Goal: Information Seeking & Learning: Compare options

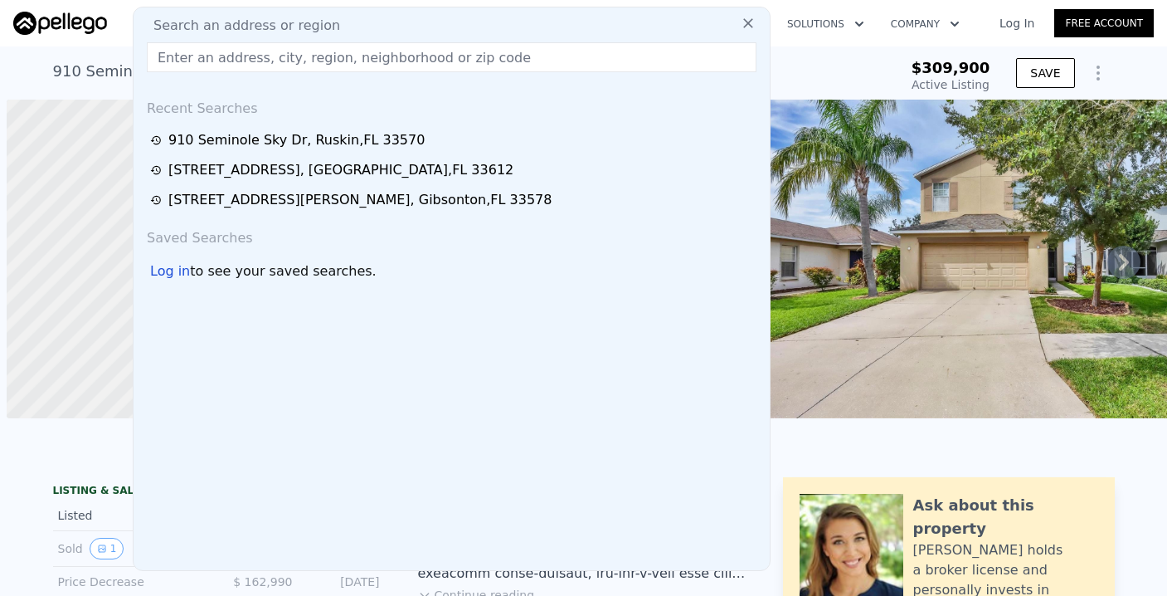
scroll to position [0, 7]
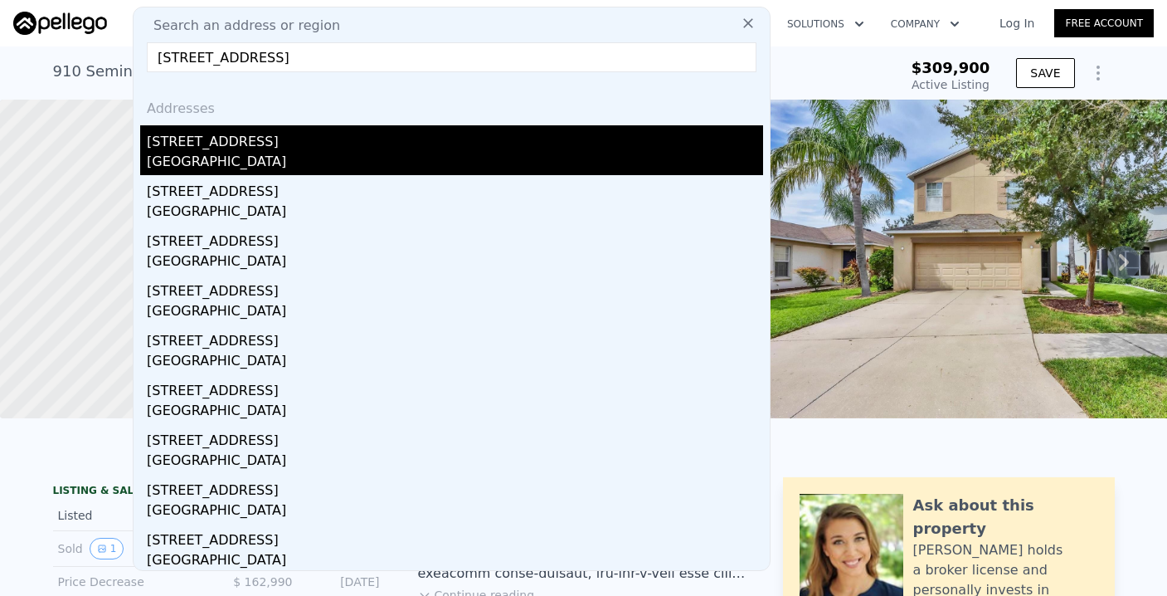
type input "[STREET_ADDRESS]"
click at [318, 154] on div "[GEOGRAPHIC_DATA]" at bounding box center [455, 163] width 616 height 23
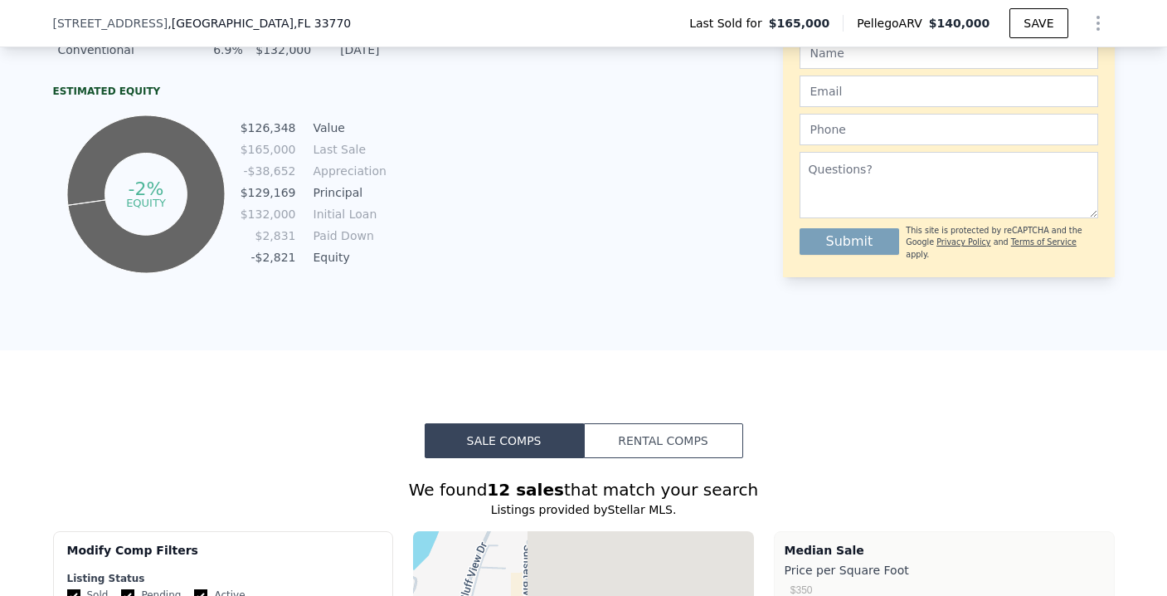
scroll to position [1347, 0]
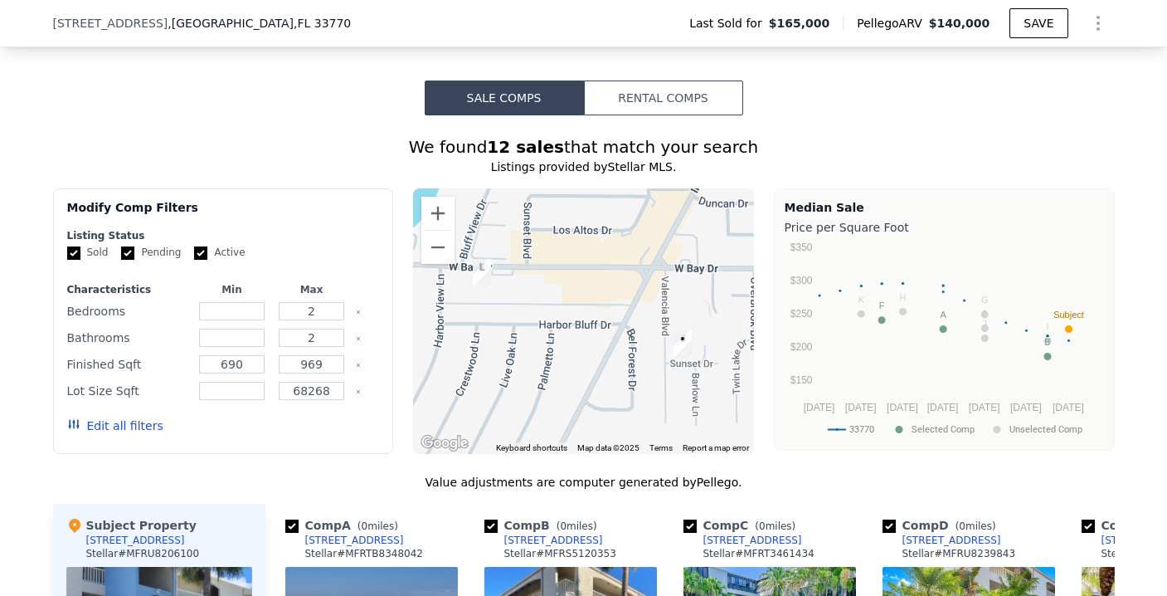
click at [95, 434] on button "Edit all filters" at bounding box center [115, 425] width 96 height 17
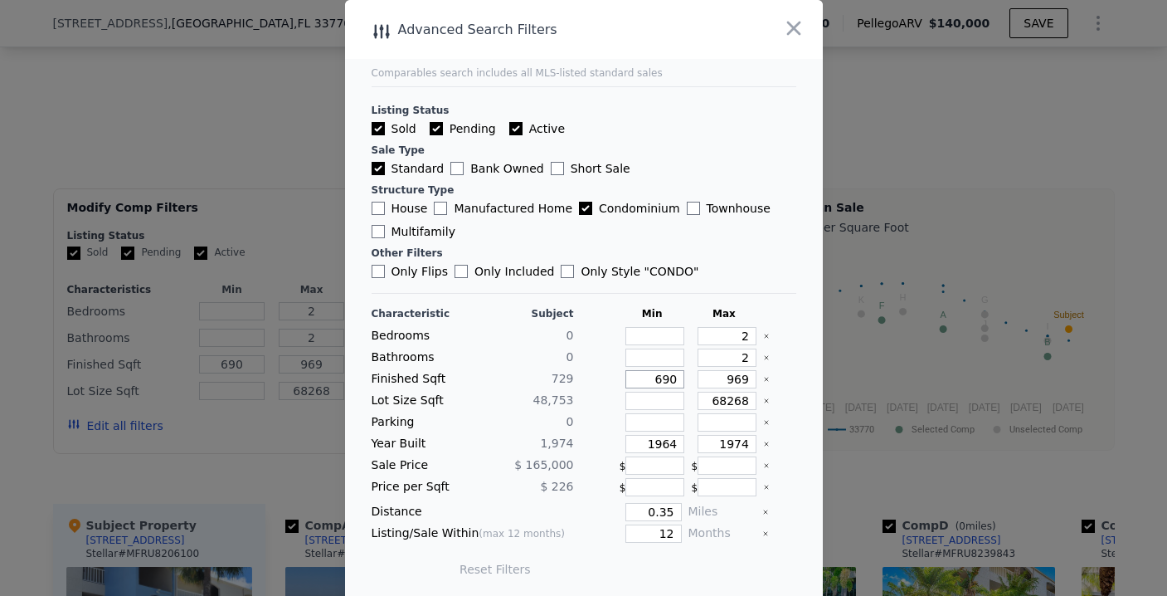
click at [659, 387] on input "690" at bounding box center [655, 379] width 59 height 18
type input "50"
type input "5"
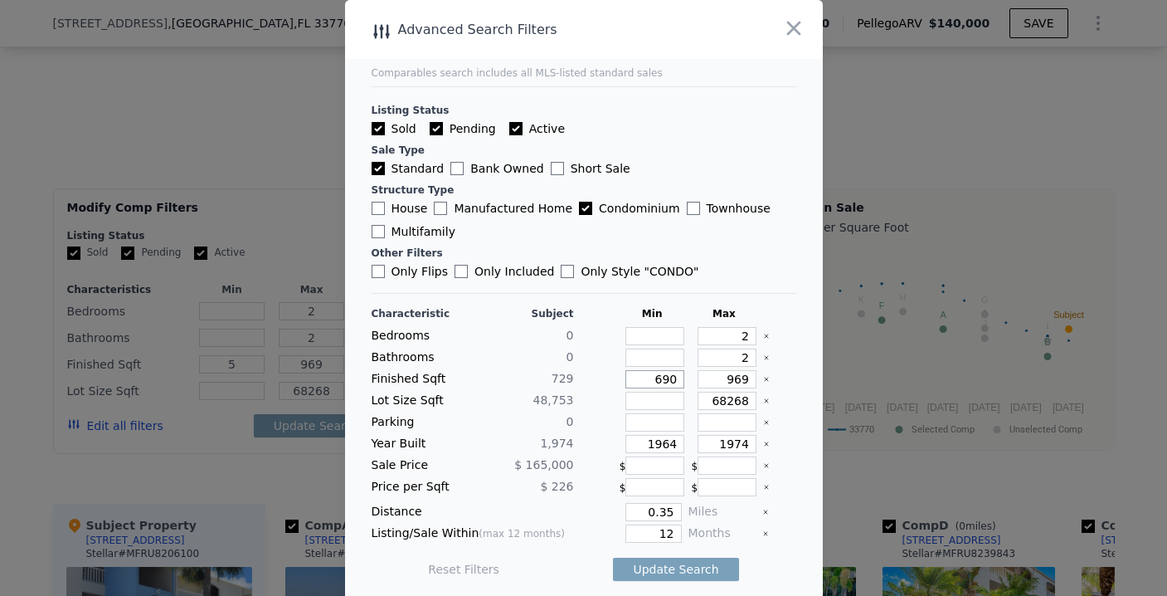
type input "6900"
type input "690"
type input "6"
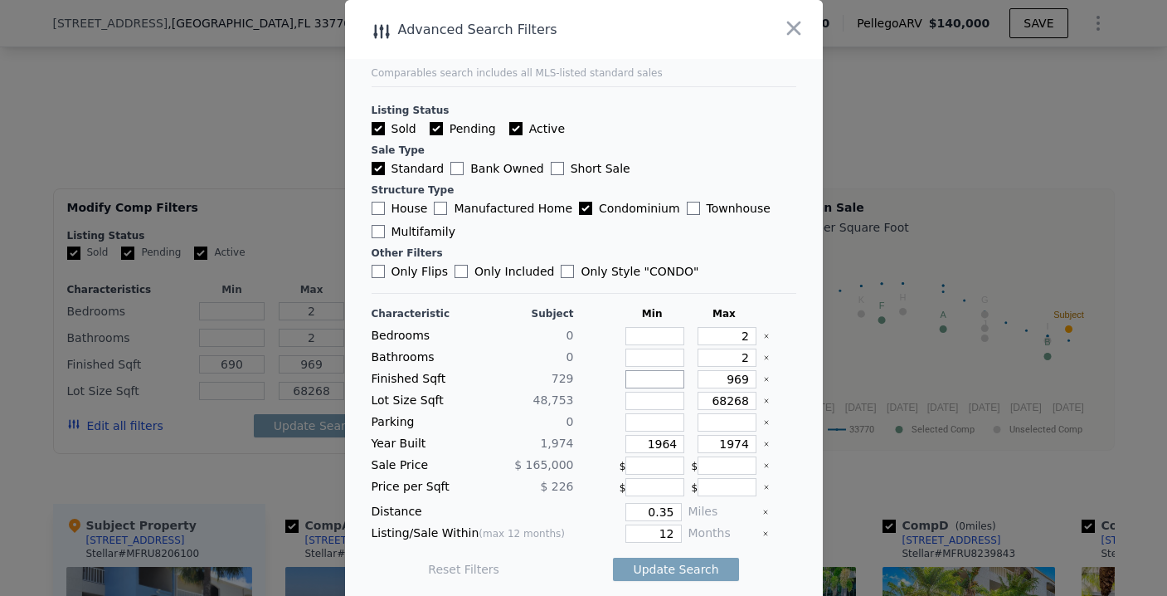
type input "6"
type input "5"
type input "500"
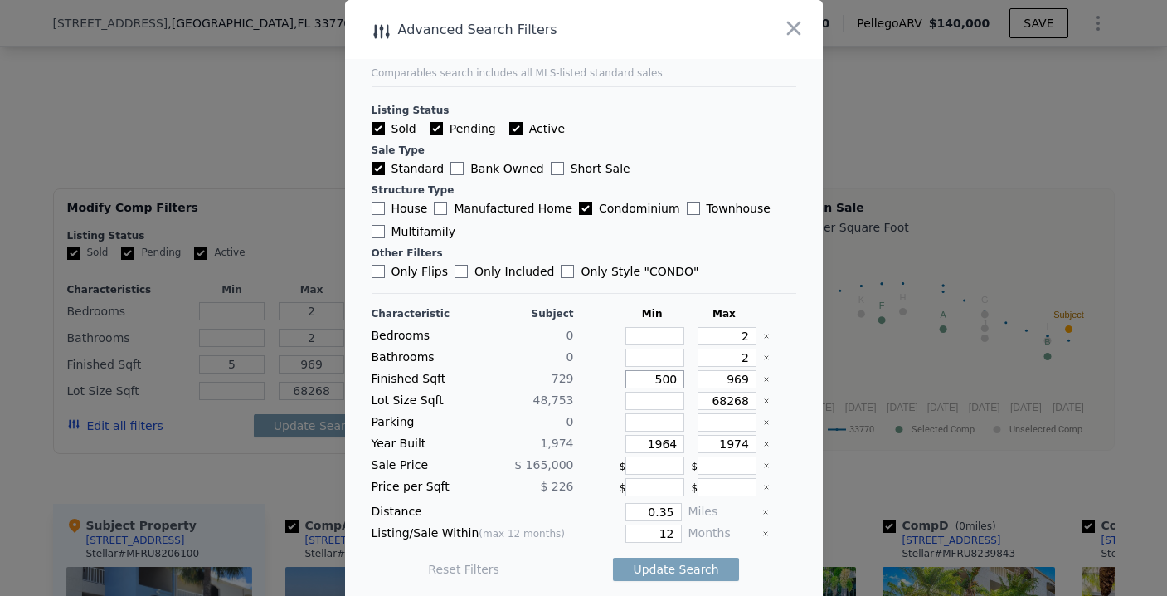
type input "50"
type input "500"
click at [703, 396] on input "68268" at bounding box center [727, 401] width 59 height 18
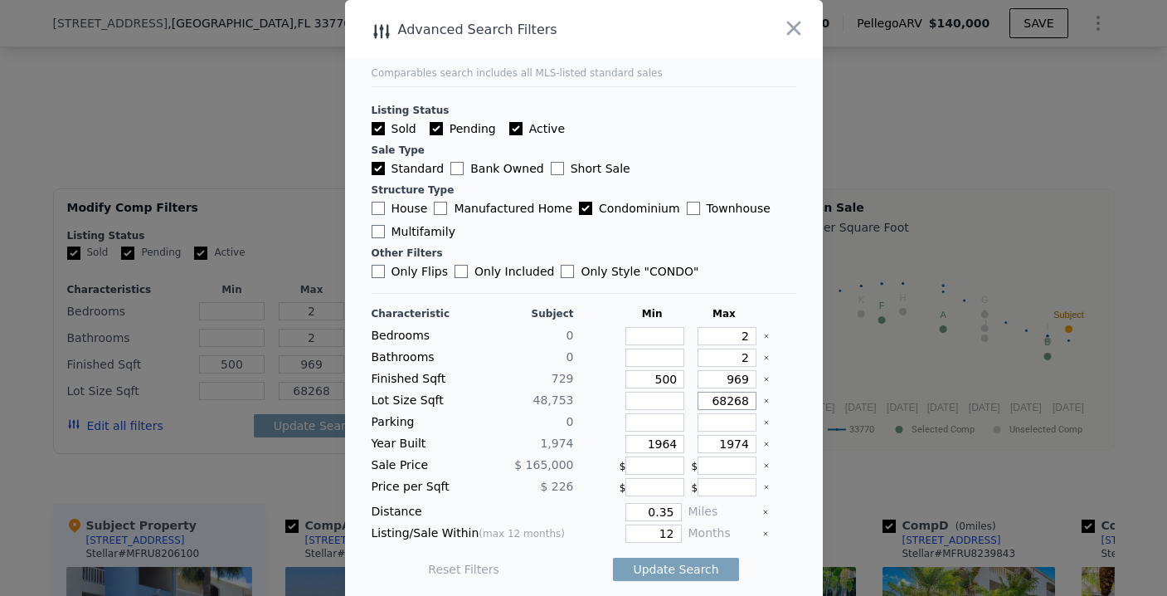
click at [703, 396] on input "68268" at bounding box center [727, 401] width 59 height 18
click at [656, 398] on input "number" at bounding box center [655, 401] width 59 height 18
click at [724, 397] on input "68268" at bounding box center [727, 401] width 59 height 18
click at [788, 428] on main "Comparables search includes all MLS-listed standard sales Listing Status Sold P…" at bounding box center [584, 298] width 478 height 596
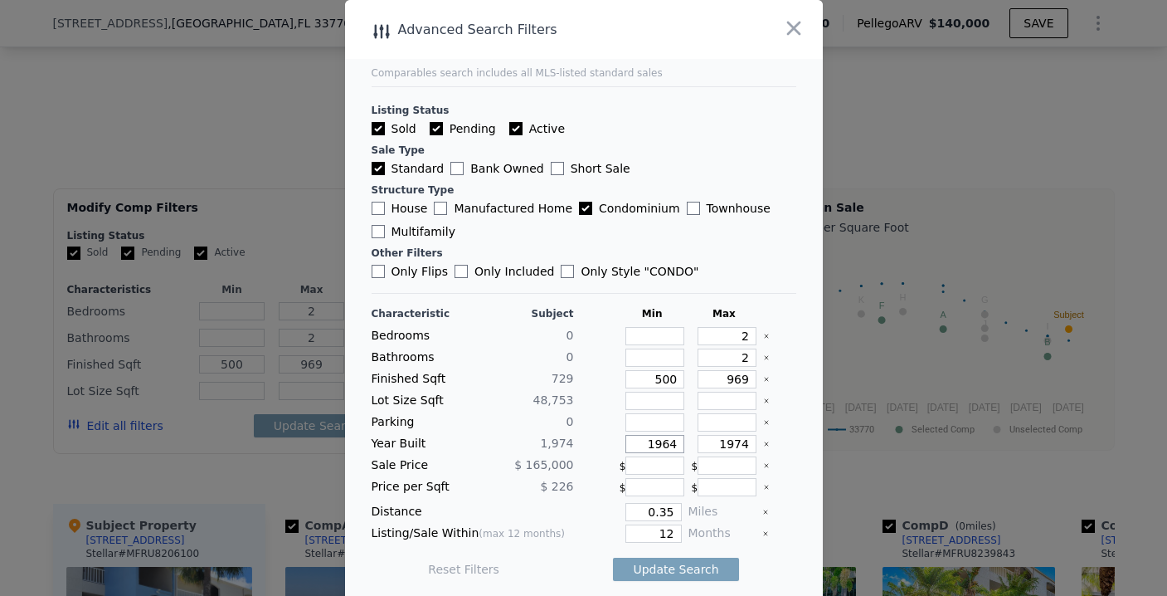
click at [657, 446] on input "1964" at bounding box center [655, 444] width 59 height 18
type input "690"
type input "68268"
type input "690"
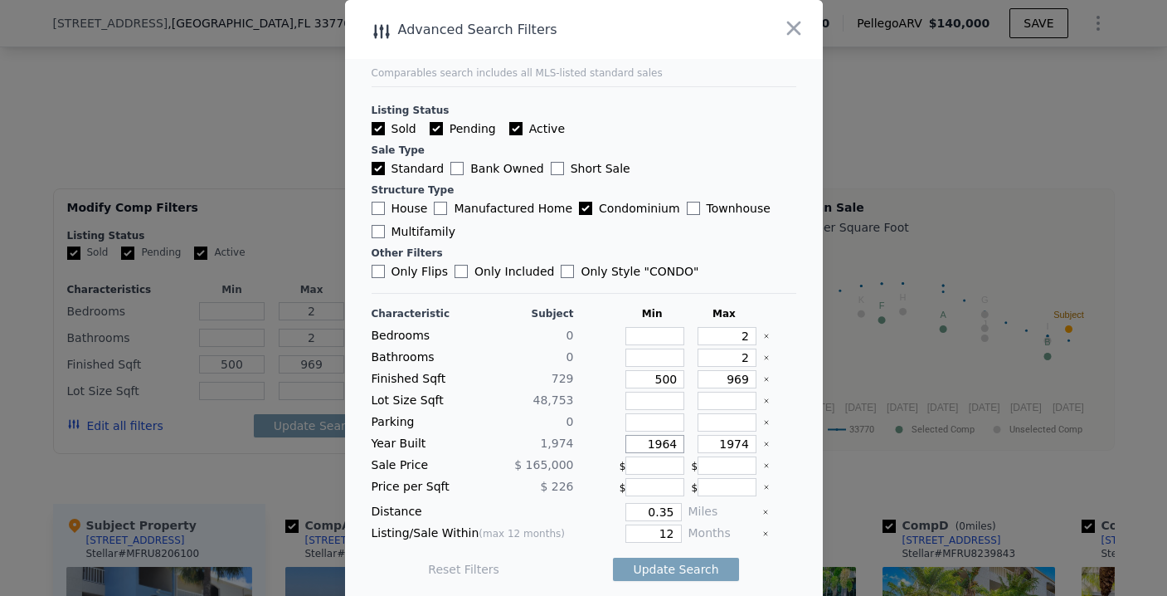
type input "68268"
click at [711, 402] on input "68268" at bounding box center [727, 401] width 59 height 18
click at [581, 447] on div at bounding box center [597, 444] width 32 height 18
click at [660, 441] on input "1964" at bounding box center [655, 444] width 59 height 18
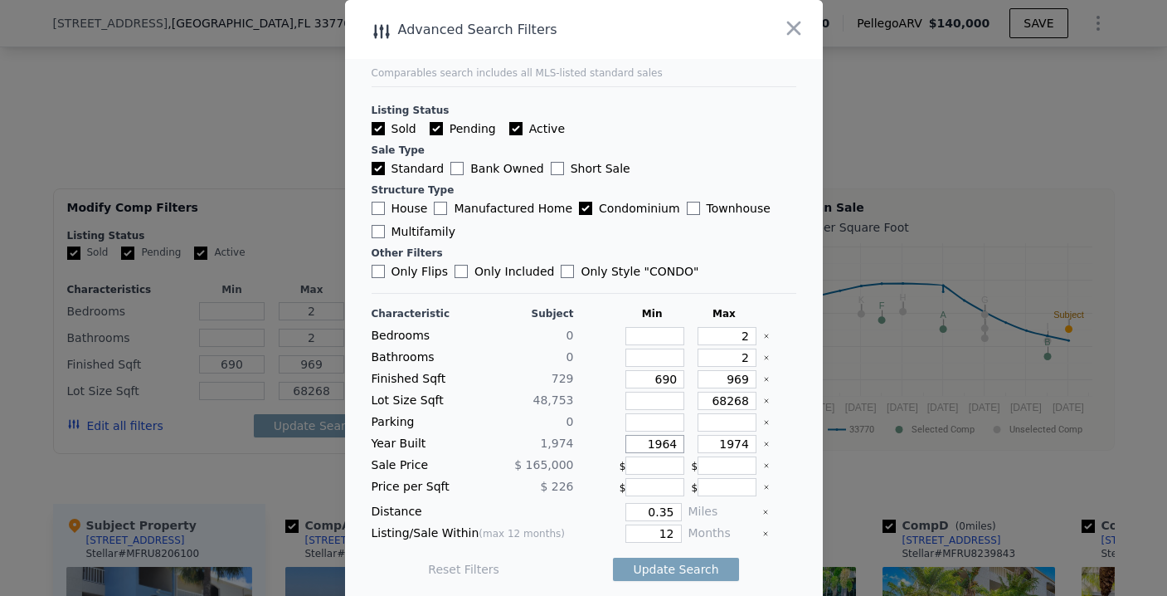
click at [660, 441] on input "1964" at bounding box center [655, 444] width 59 height 18
type input "1960"
type input "1990"
click at [552, 492] on span "$ 226" at bounding box center [556, 486] width 33 height 13
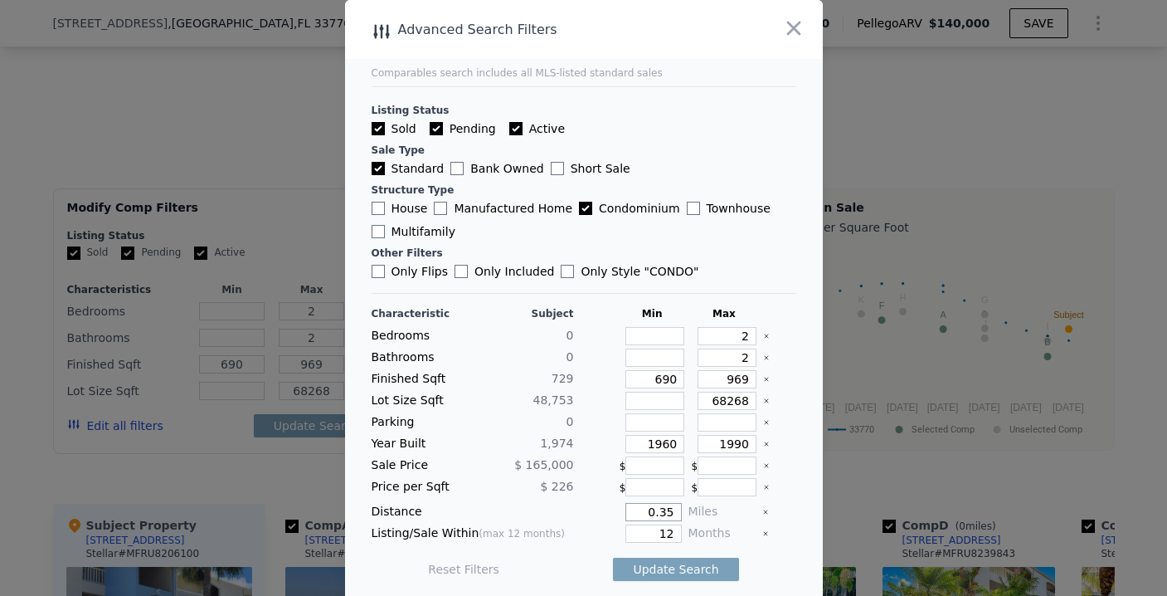
click at [632, 512] on input "0.35" at bounding box center [654, 512] width 56 height 18
type input "5"
type input "0.5"
click at [636, 539] on input "12" at bounding box center [654, 533] width 56 height 18
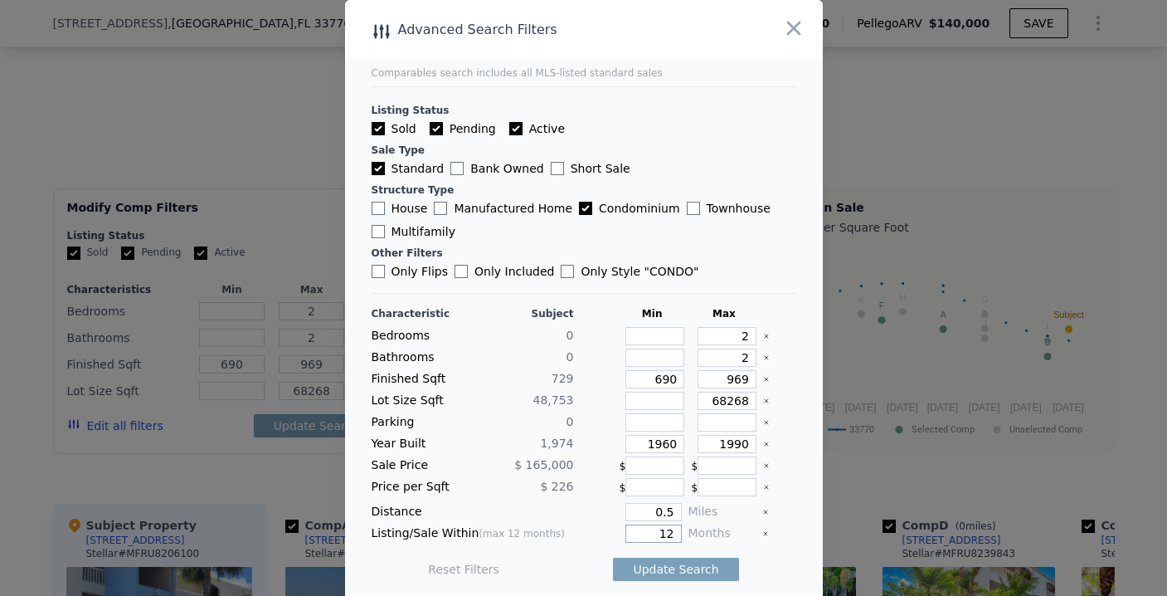
click at [640, 535] on input "12" at bounding box center [654, 533] width 56 height 18
type input "6"
click at [581, 541] on div "6" at bounding box center [631, 533] width 101 height 18
click at [621, 562] on button "Update Search" at bounding box center [675, 569] width 125 height 23
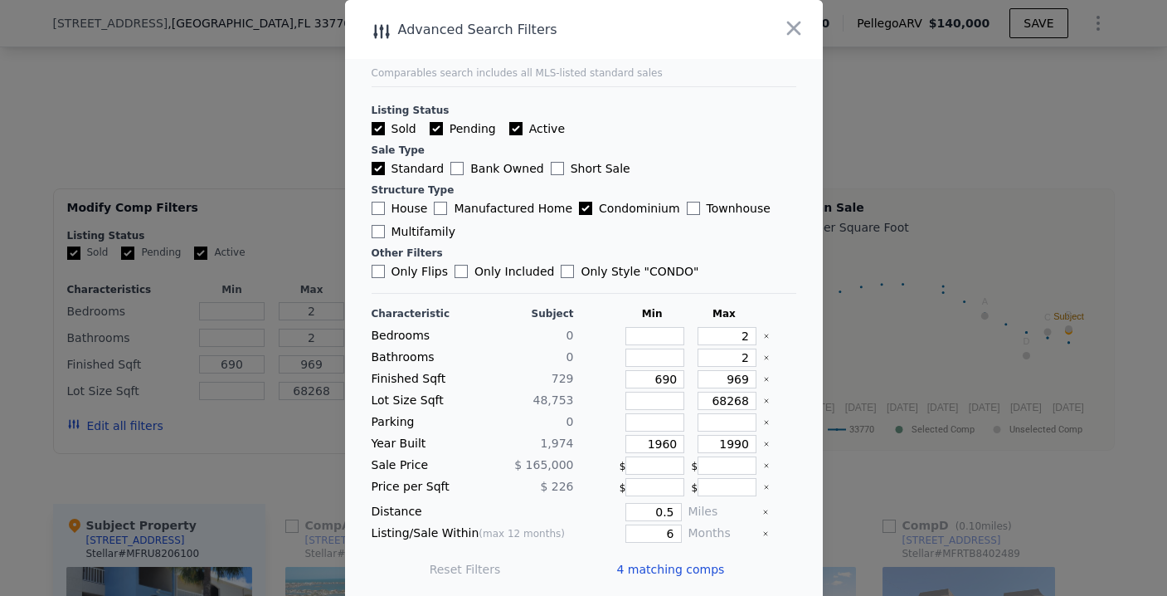
click at [621, 567] on span "4 matching comps" at bounding box center [671, 569] width 108 height 17
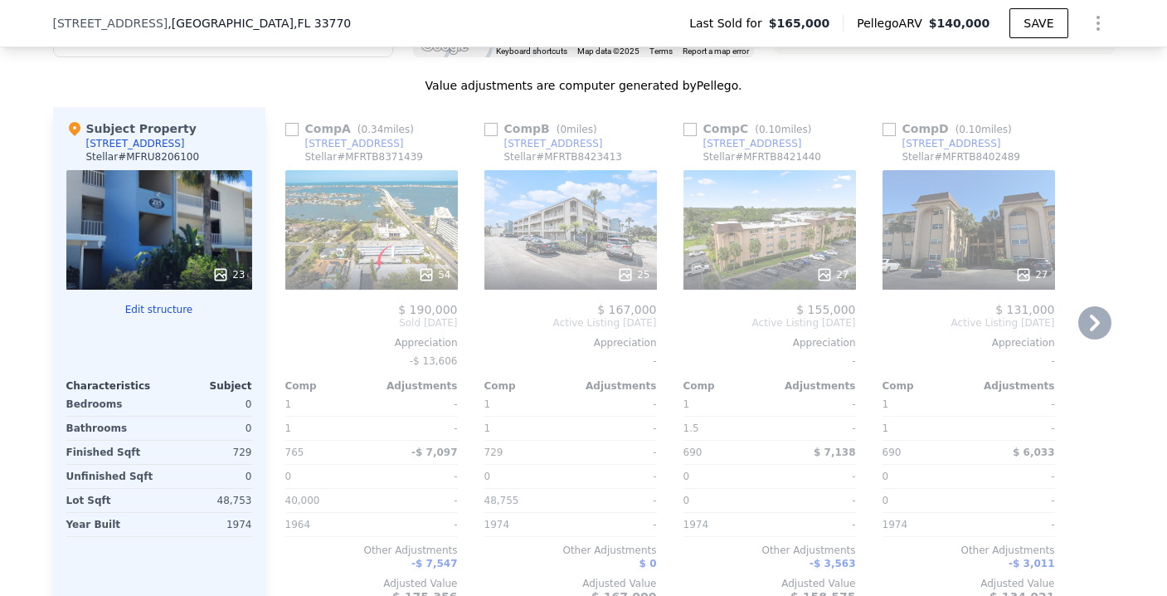
scroll to position [1746, 0]
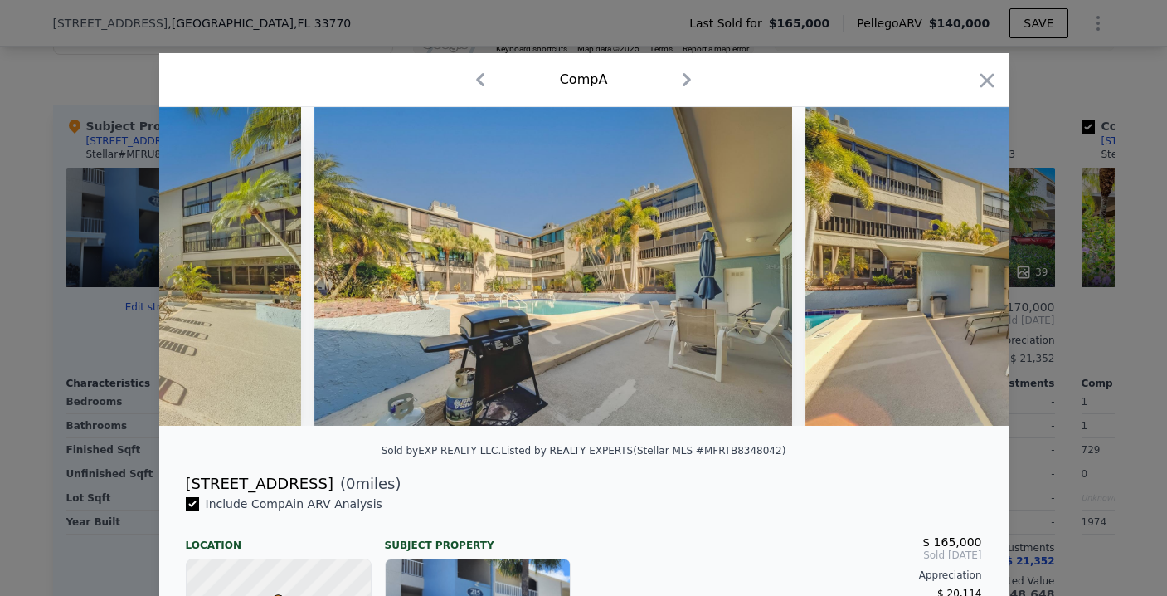
scroll to position [0, 16828]
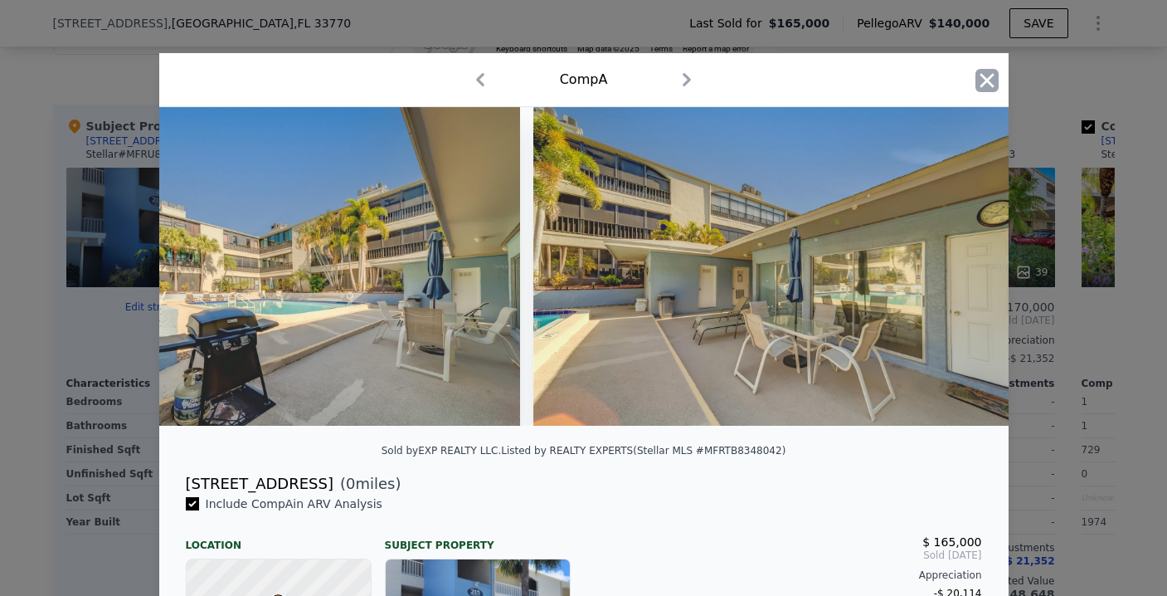
click at [976, 81] on icon "button" at bounding box center [987, 80] width 23 height 23
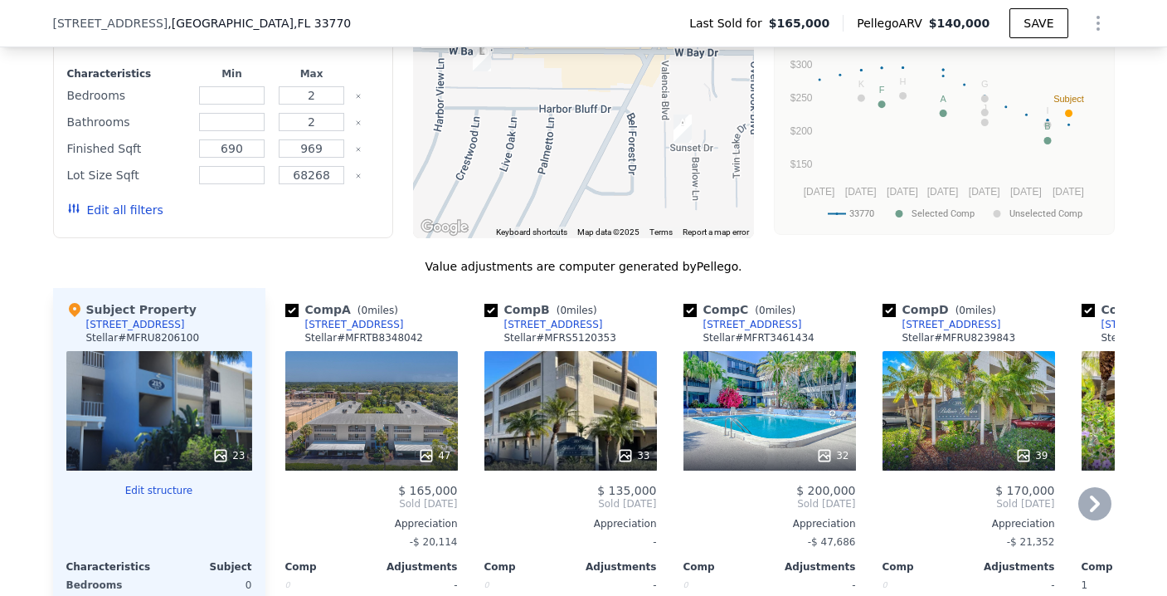
scroll to position [1548, 0]
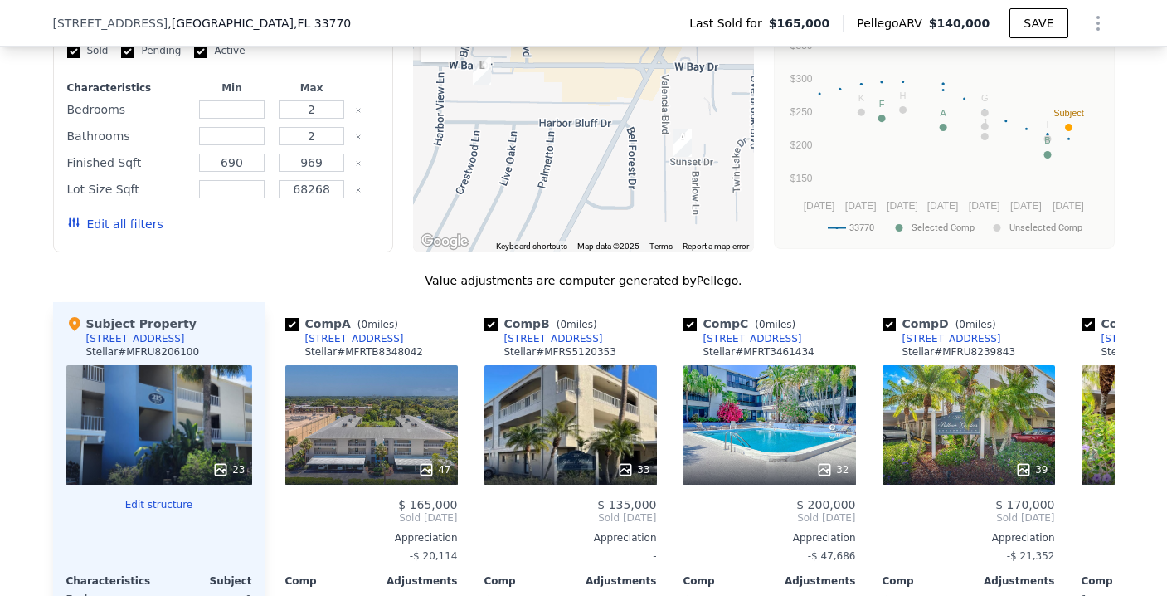
click at [116, 228] on button "Edit all filters" at bounding box center [115, 224] width 96 height 17
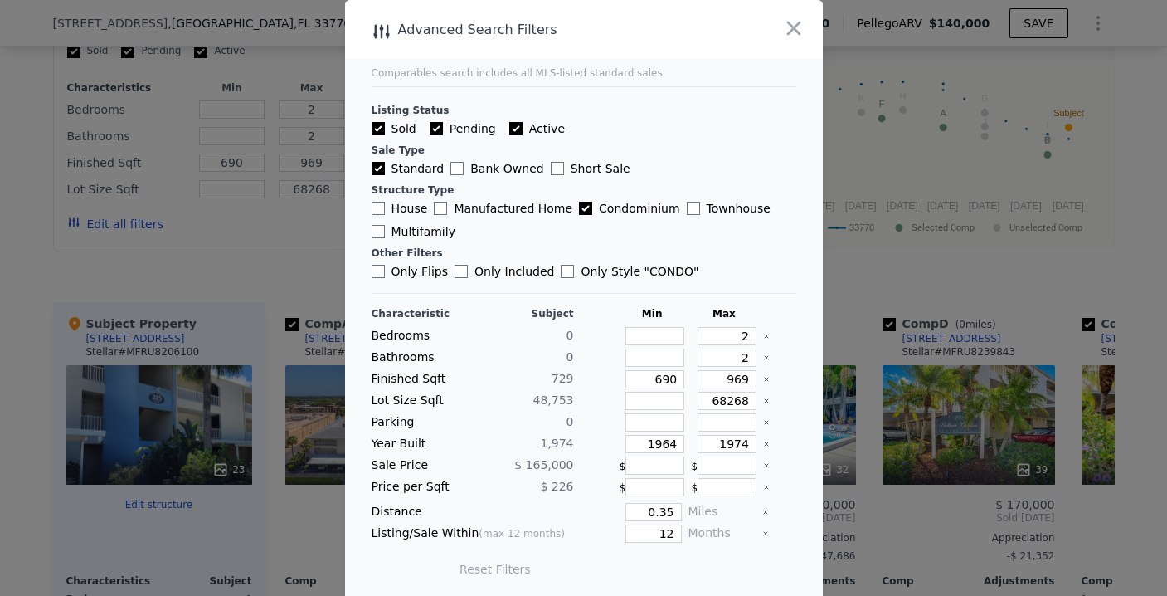
scroll to position [7, 0]
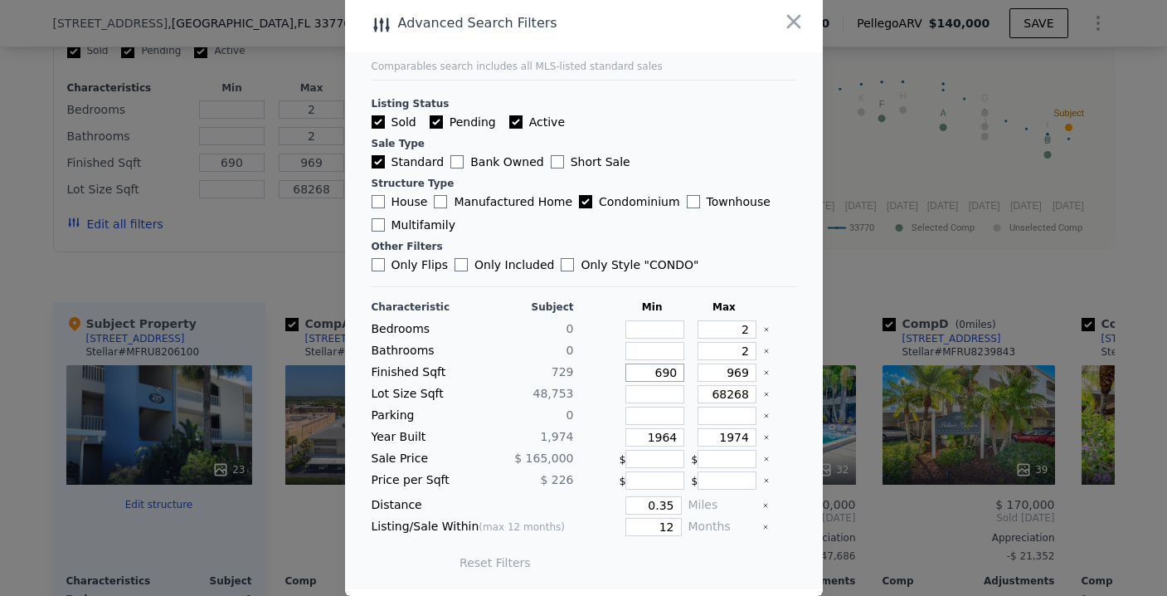
click at [652, 370] on input "690" at bounding box center [655, 372] width 59 height 18
type input "5"
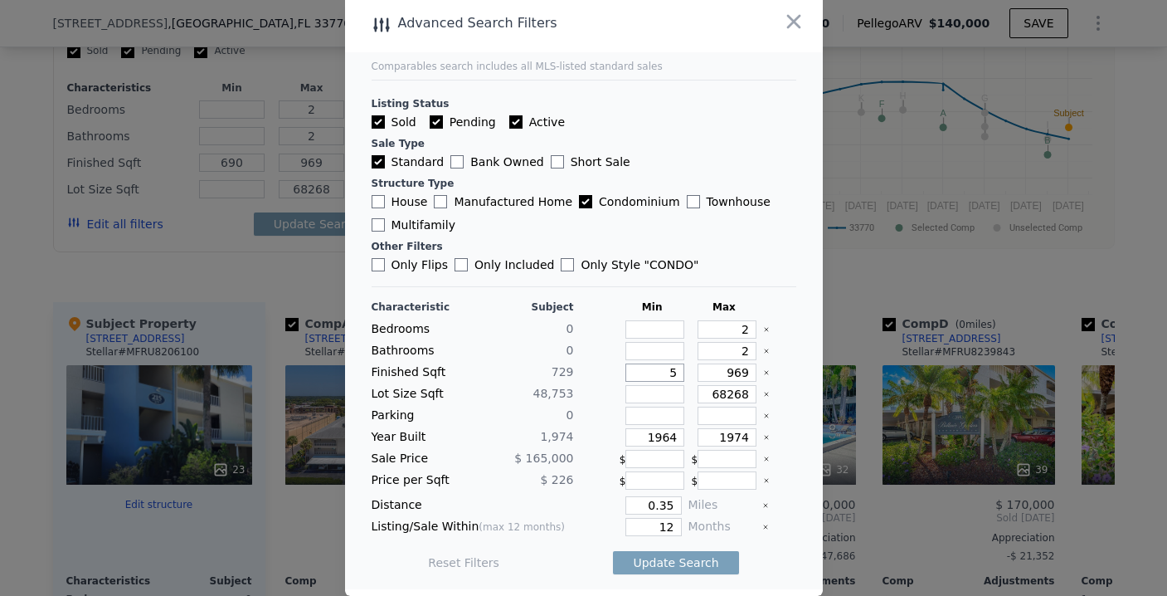
type input "50"
type input "5000"
type input "500"
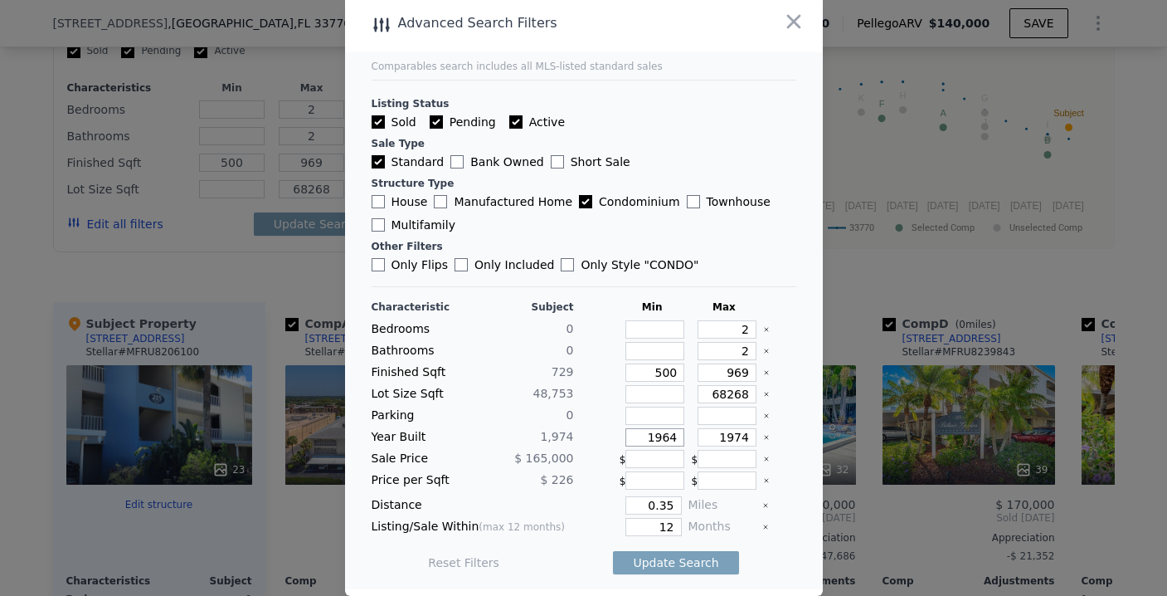
click at [646, 431] on input "1964" at bounding box center [655, 437] width 59 height 18
type input "1960"
type input "1990"
click at [657, 504] on input "0.35" at bounding box center [654, 505] width 56 height 18
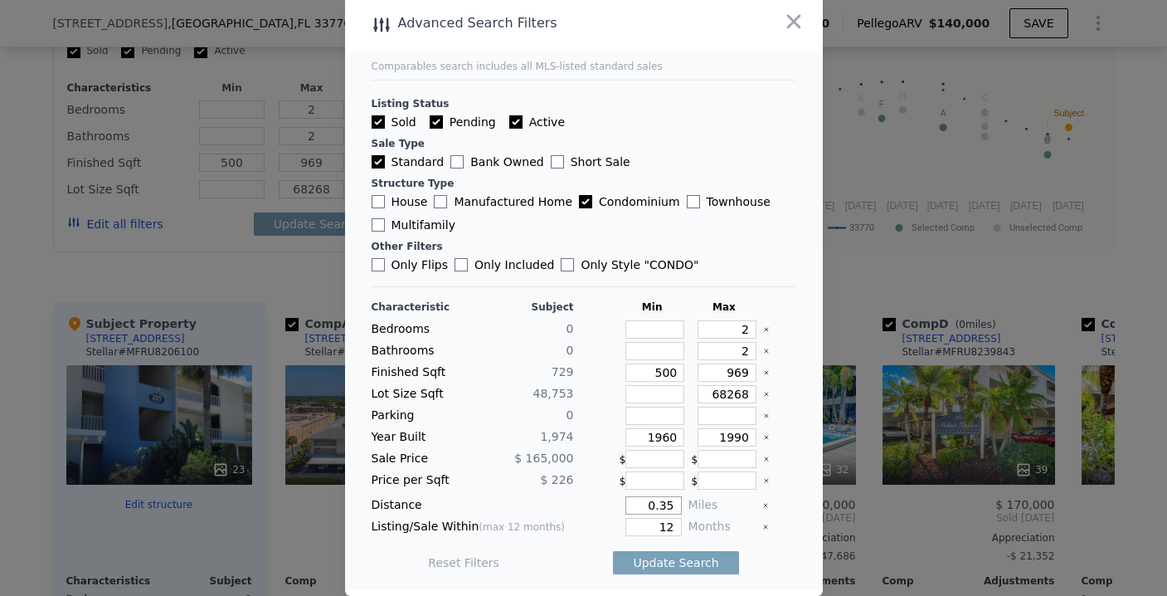
click at [656, 504] on input "0.35" at bounding box center [654, 505] width 56 height 18
type input "0.5"
type input "6"
click at [658, 562] on button "Update Search" at bounding box center [675, 562] width 125 height 23
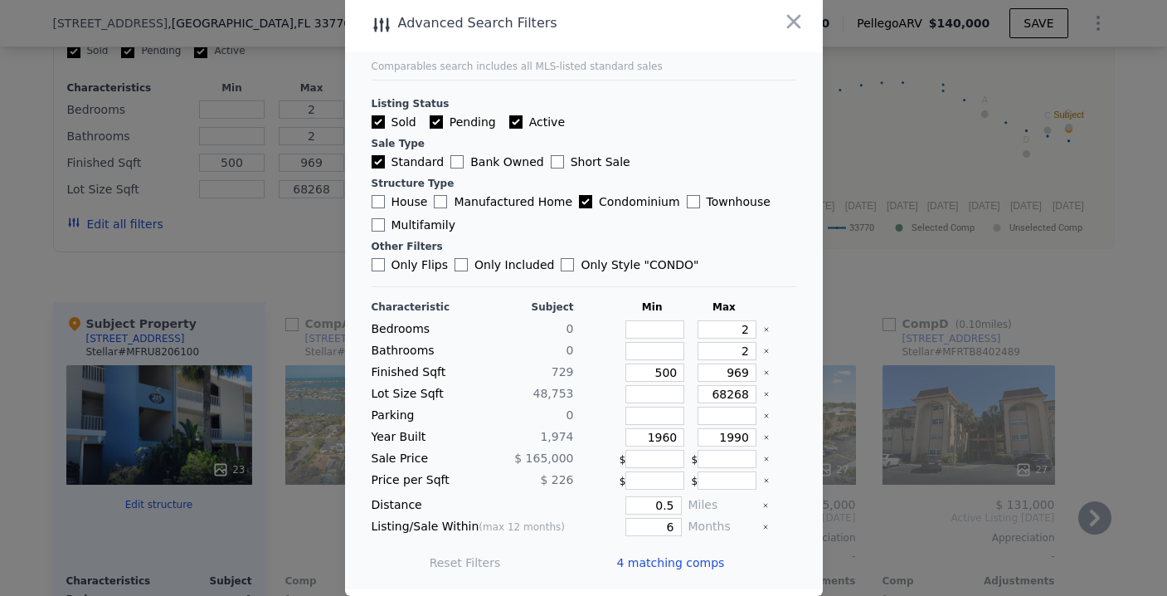
click at [624, 557] on span "4 matching comps" at bounding box center [671, 562] width 108 height 17
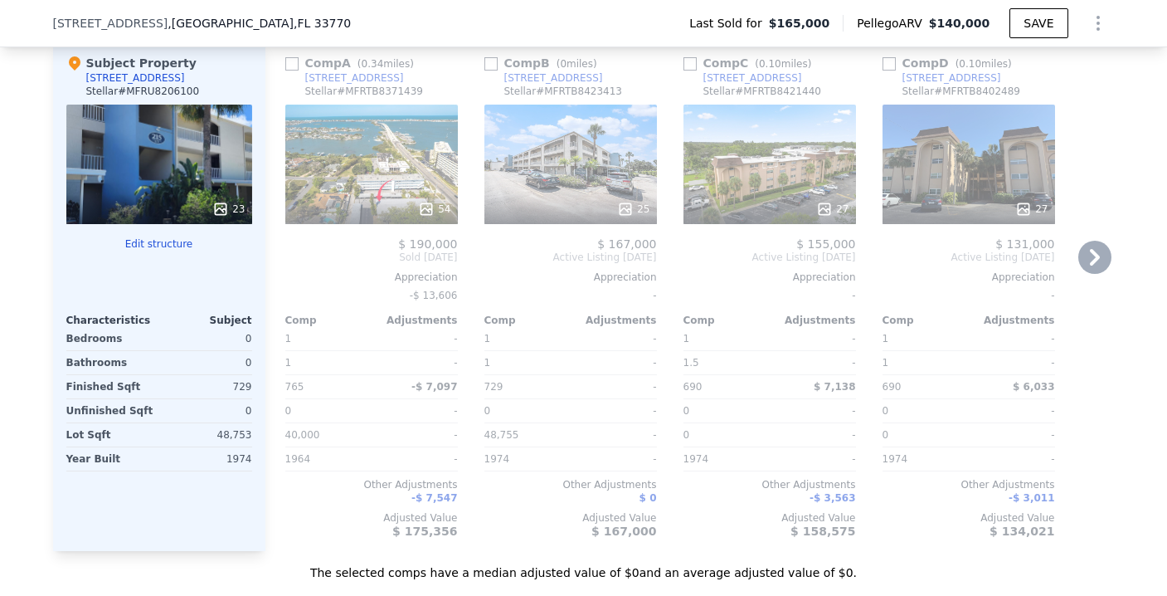
scroll to position [1819, 0]
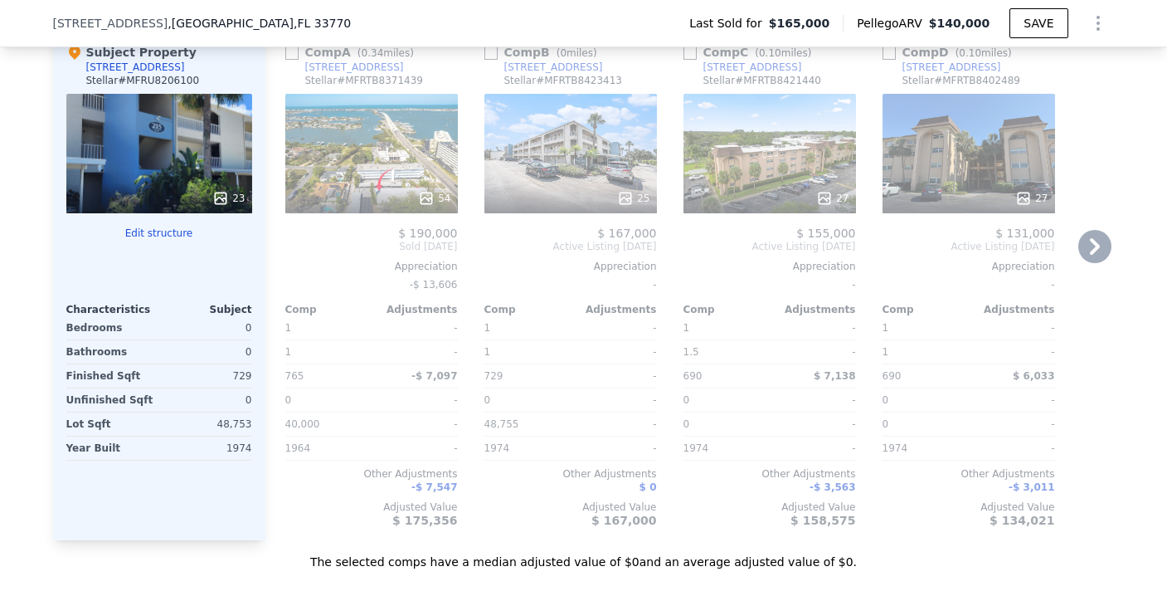
click at [557, 187] on div "25" at bounding box center [571, 153] width 173 height 119
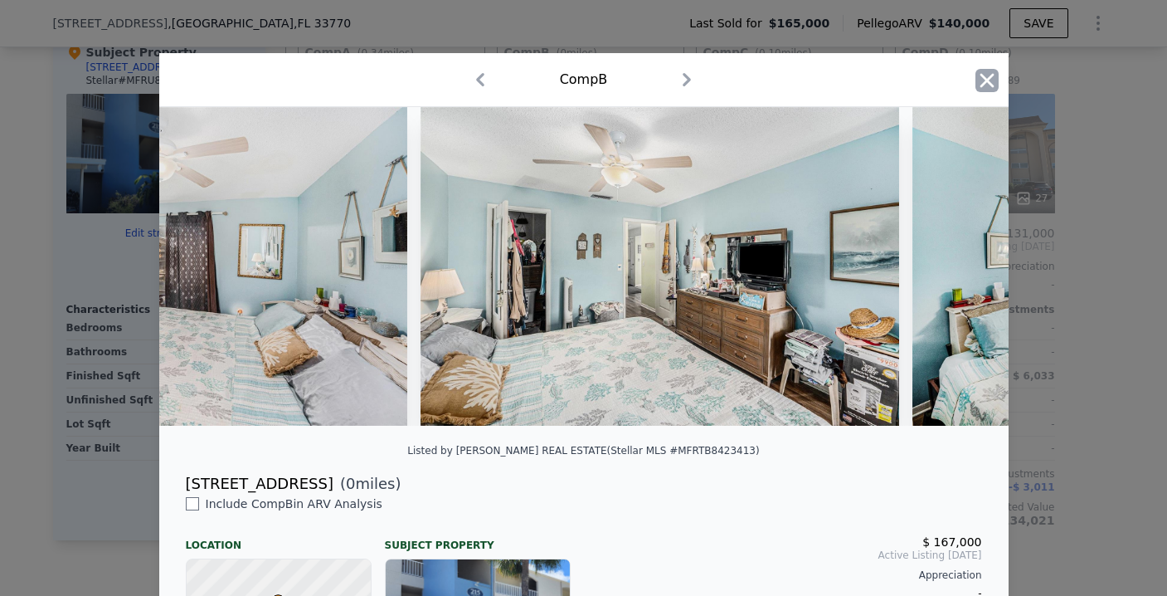
click at [981, 75] on icon "button" at bounding box center [987, 80] width 23 height 23
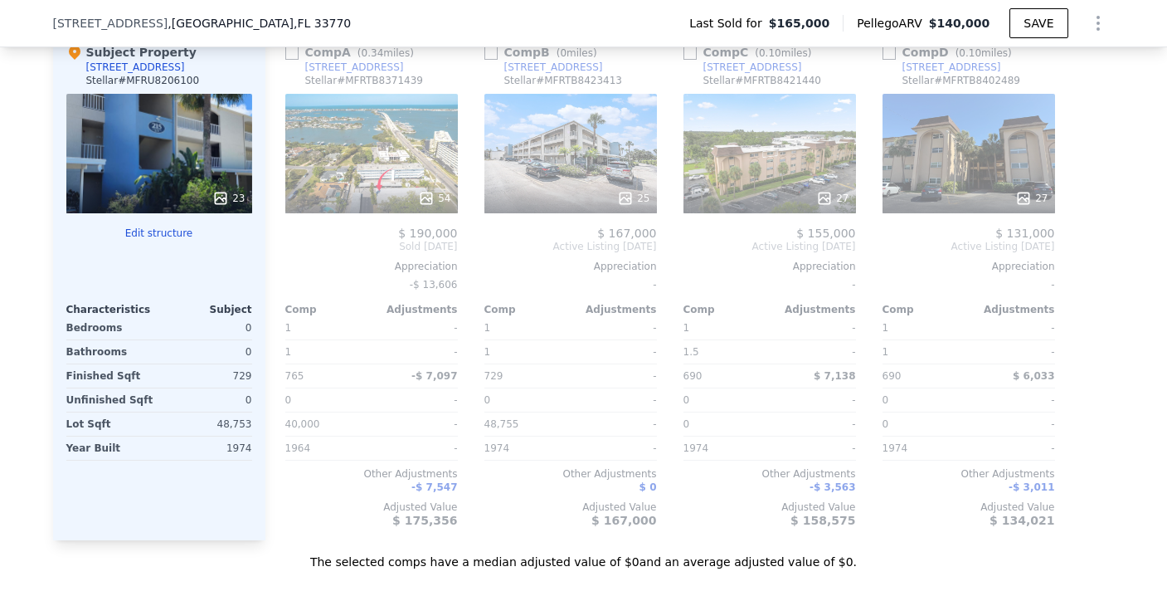
click at [918, 178] on div "27" at bounding box center [969, 153] width 173 height 119
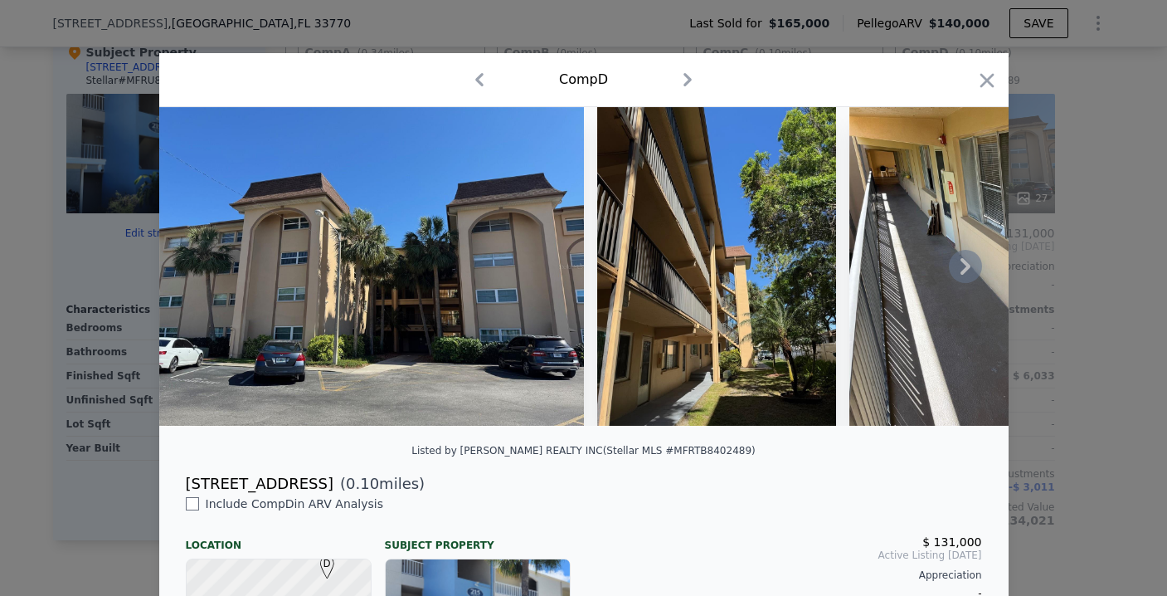
scroll to position [0, 3266]
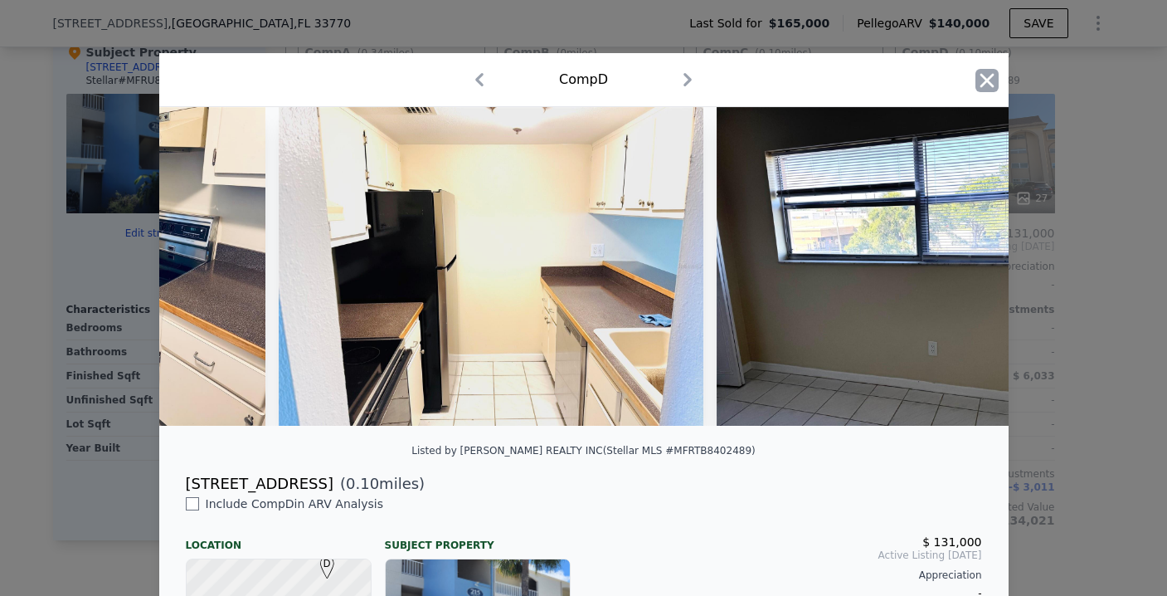
click at [981, 80] on icon "button" at bounding box center [987, 80] width 14 height 14
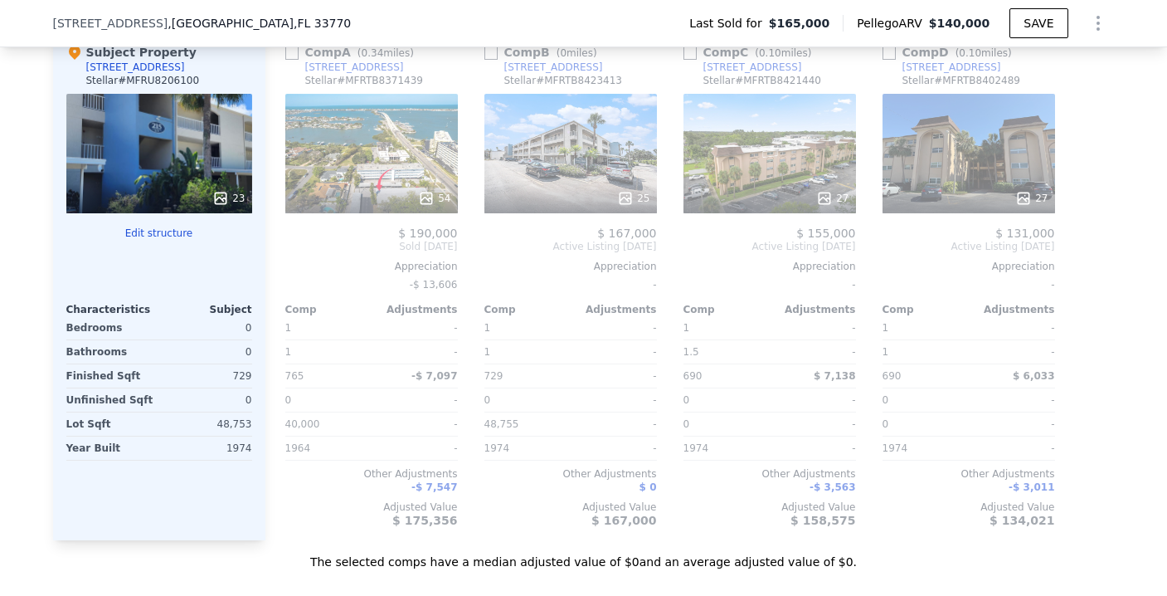
click at [757, 180] on div "27" at bounding box center [770, 153] width 173 height 119
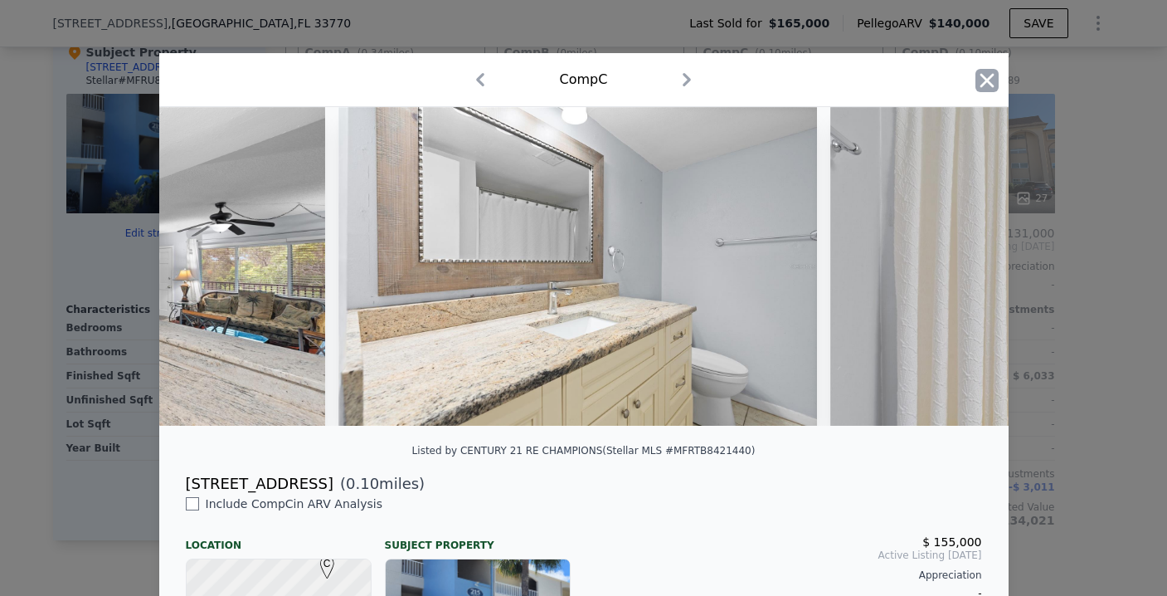
click at [980, 83] on icon "button" at bounding box center [987, 80] width 14 height 14
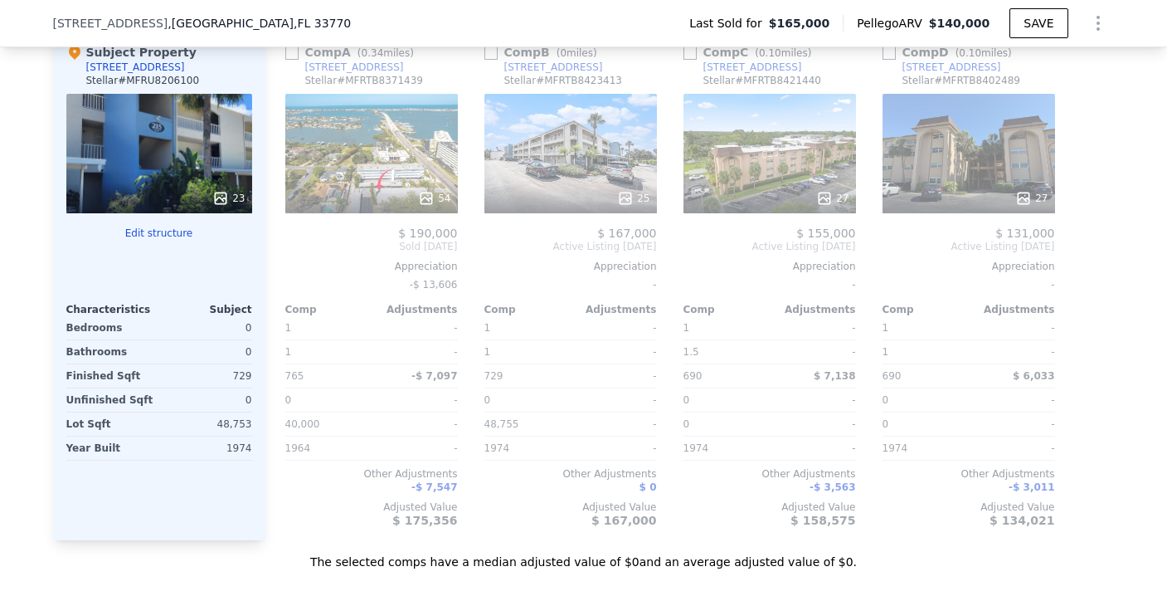
click at [382, 178] on div "54" at bounding box center [371, 153] width 173 height 119
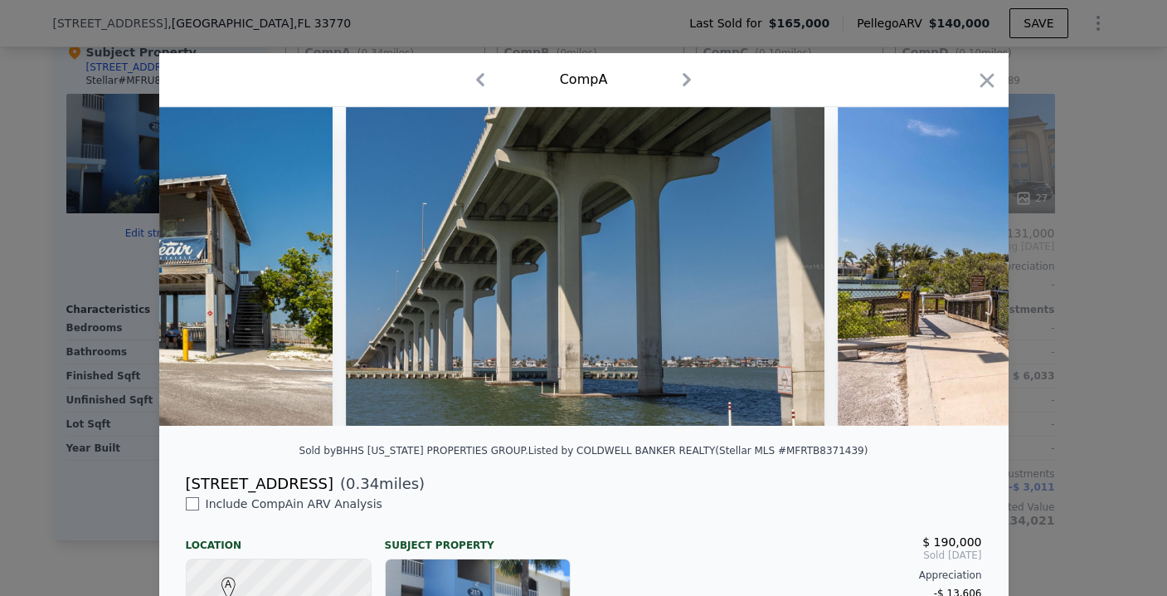
scroll to position [0, 18761]
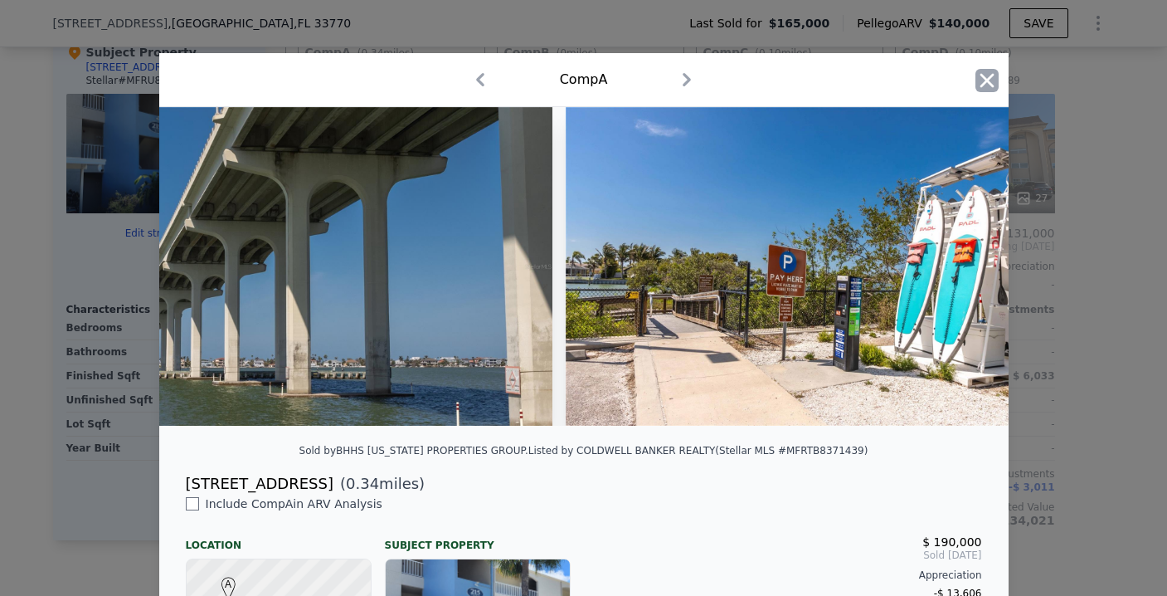
click at [981, 81] on icon "button" at bounding box center [987, 80] width 14 height 14
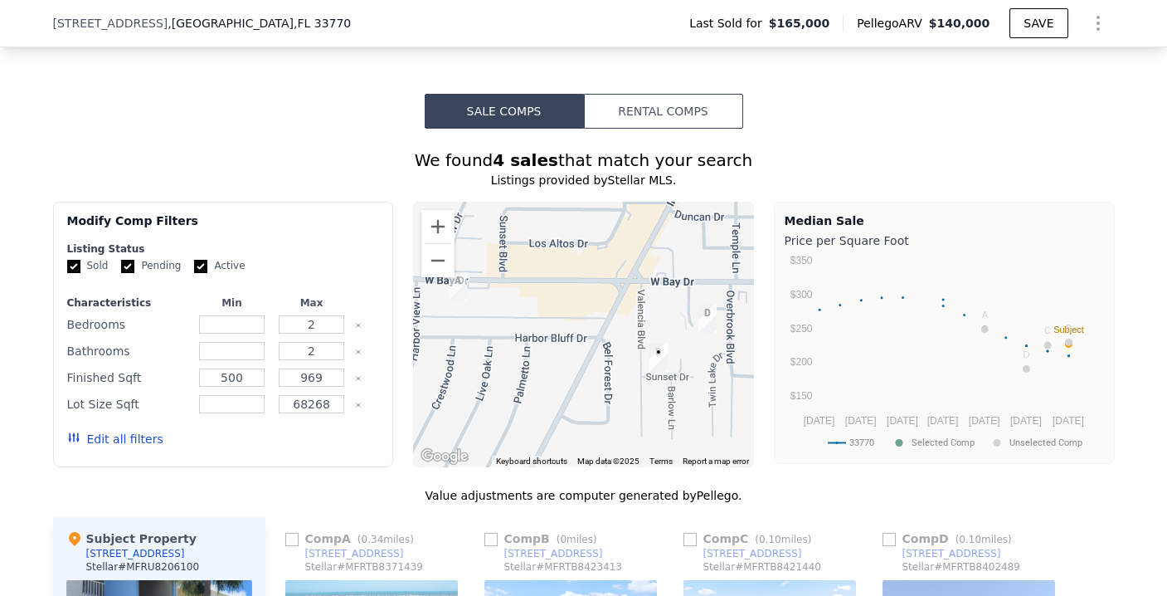
scroll to position [1488, 0]
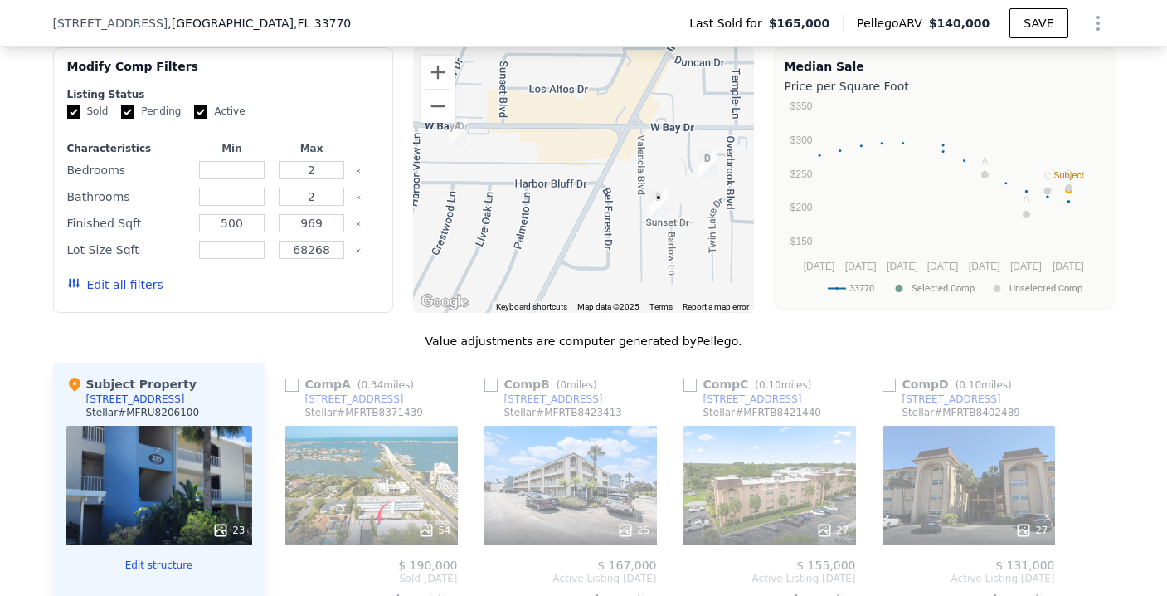
click at [129, 293] on button "Edit all filters" at bounding box center [115, 284] width 96 height 17
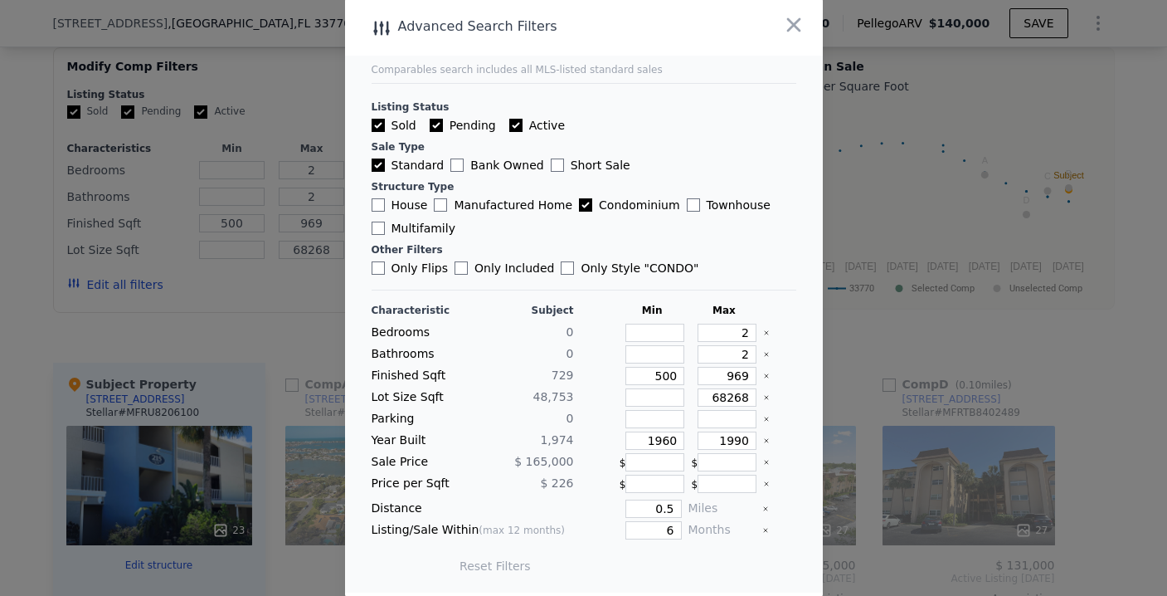
scroll to position [7, 0]
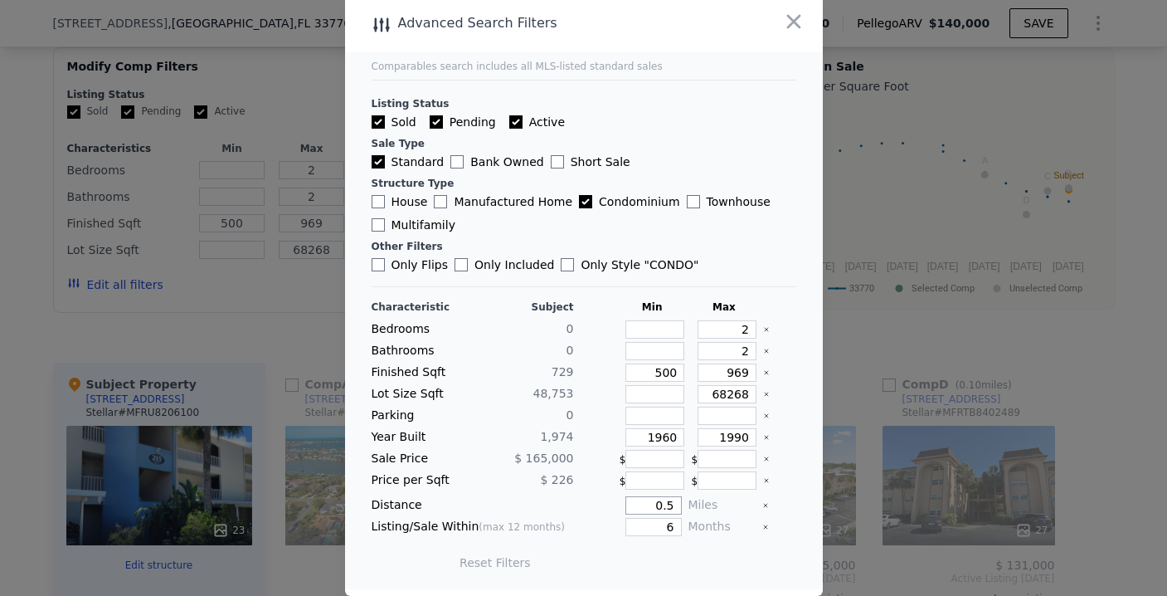
click at [659, 506] on input "0.5" at bounding box center [654, 505] width 56 height 18
click at [659, 523] on input "6" at bounding box center [654, 527] width 56 height 18
click at [655, 529] on input "6" at bounding box center [654, 527] width 56 height 18
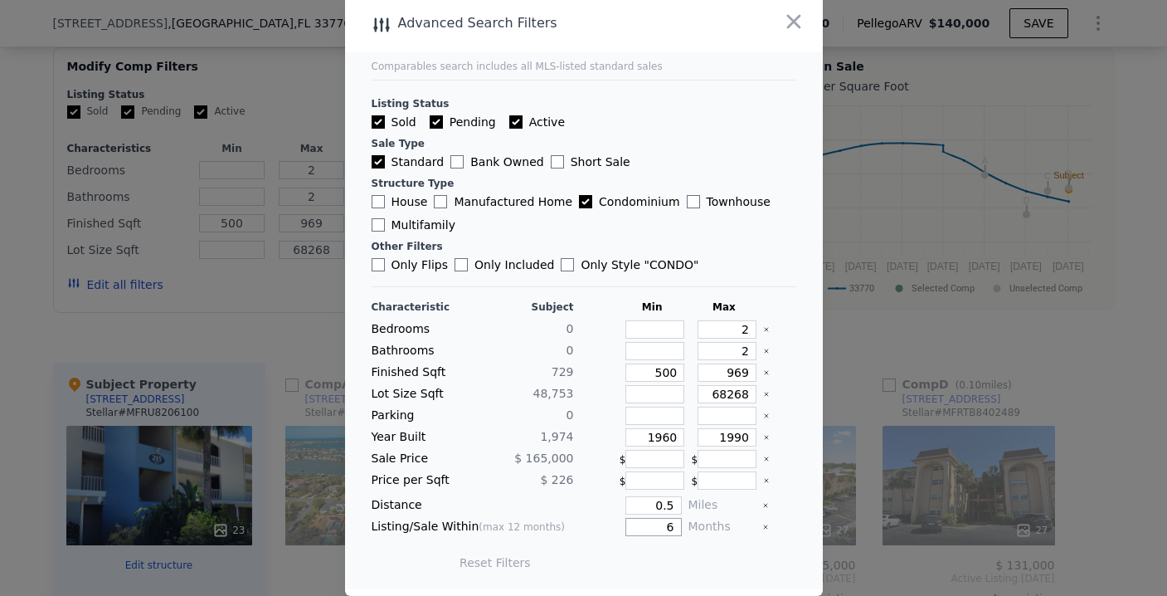
click at [655, 529] on input "6" at bounding box center [654, 527] width 56 height 18
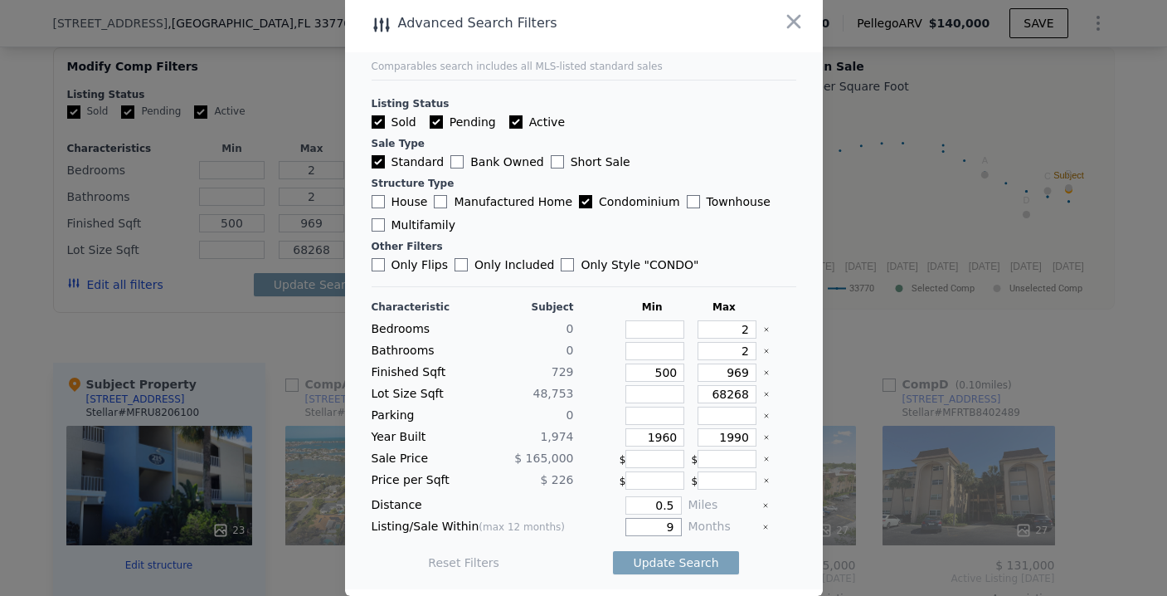
type input "9"
click at [654, 505] on input "0.5" at bounding box center [654, 505] width 56 height 18
click at [658, 504] on input "0.5" at bounding box center [654, 505] width 56 height 18
type input "0.7"
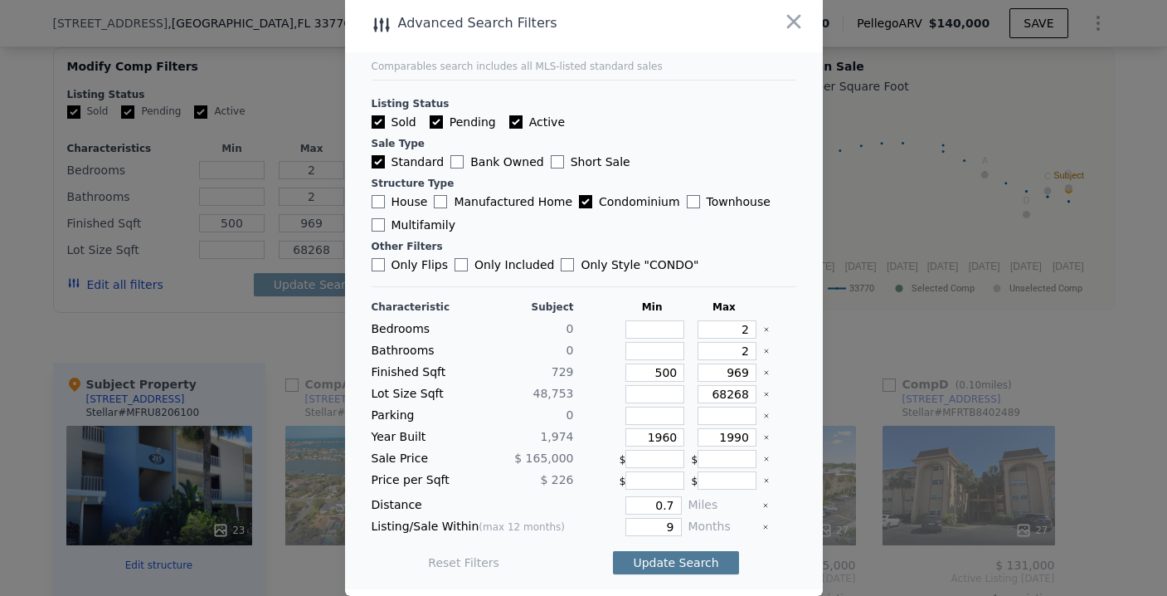
click at [684, 562] on button "Update Search" at bounding box center [675, 562] width 125 height 23
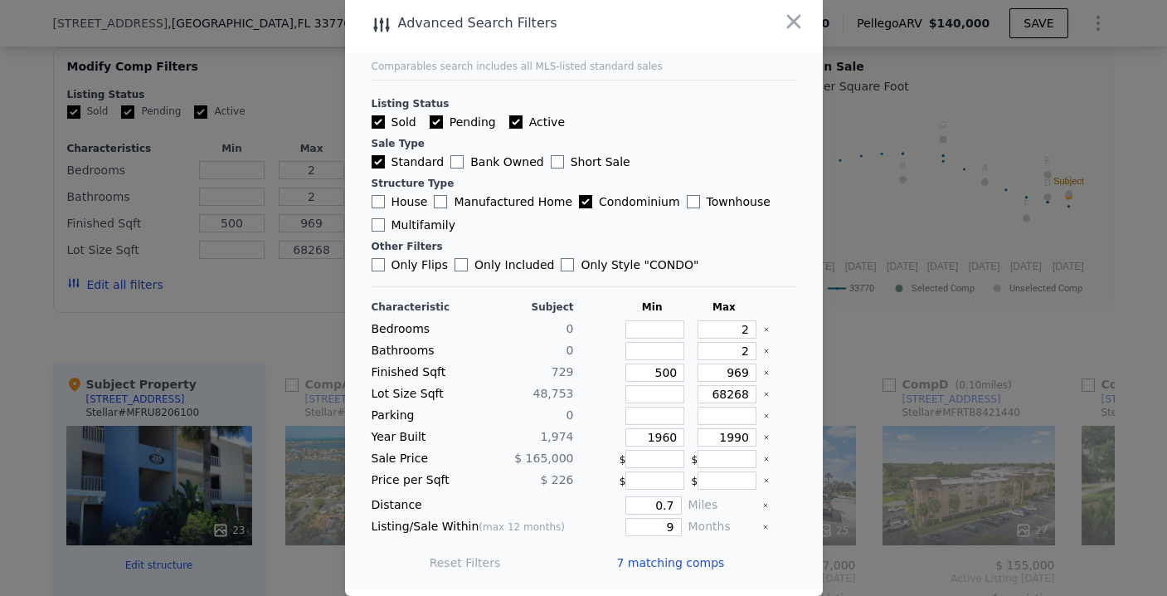
click at [628, 558] on span "7 matching comps" at bounding box center [671, 562] width 108 height 17
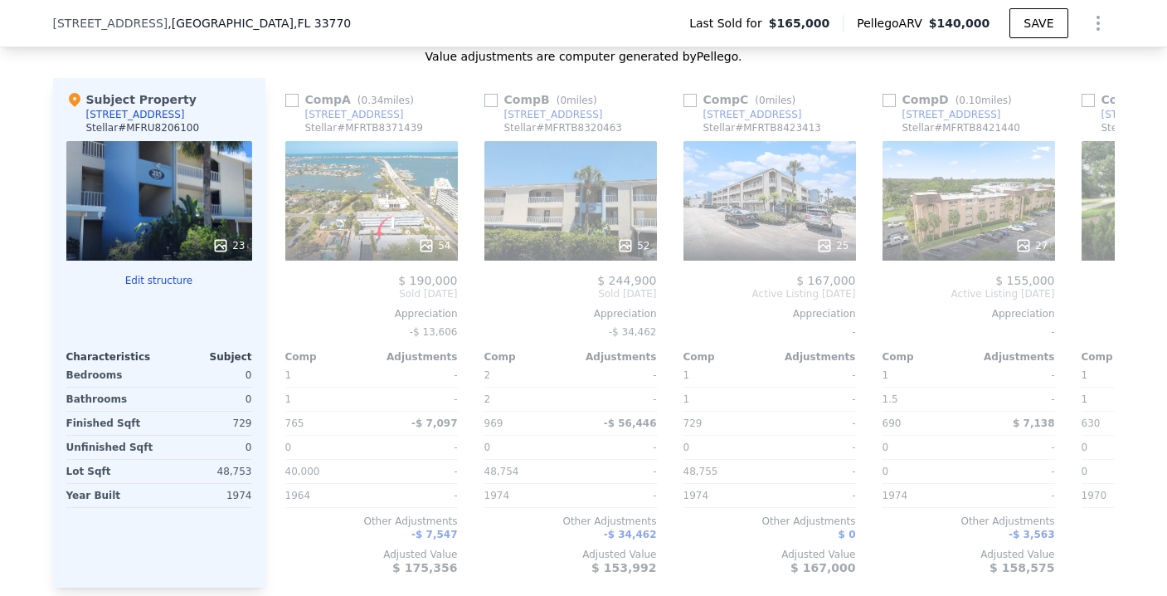
scroll to position [1778, 0]
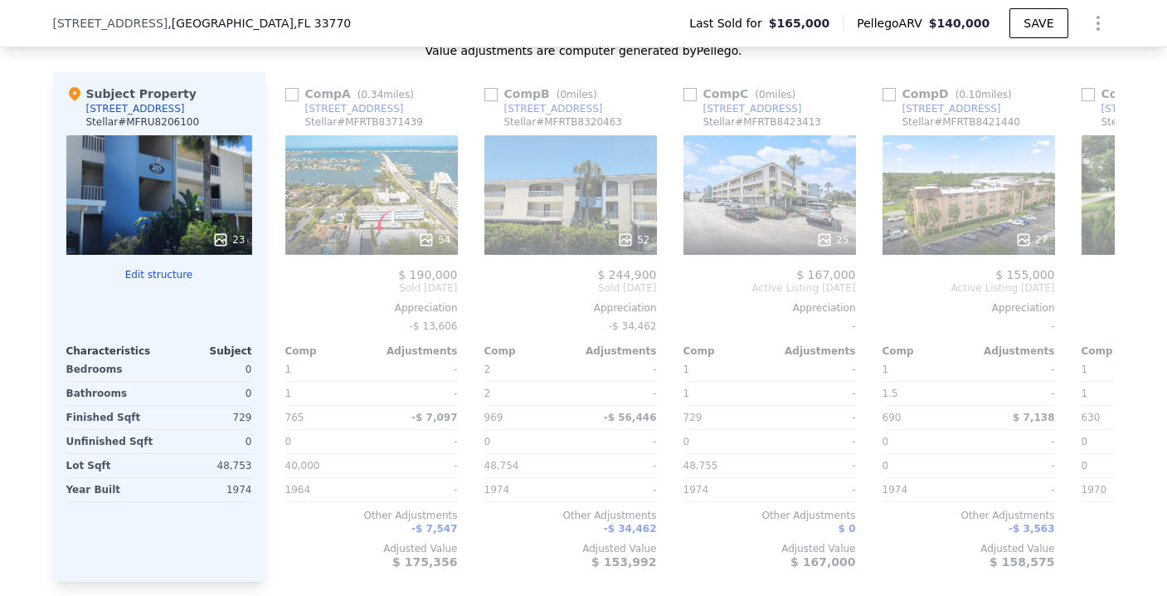
click at [506, 214] on div "52" at bounding box center [571, 194] width 173 height 119
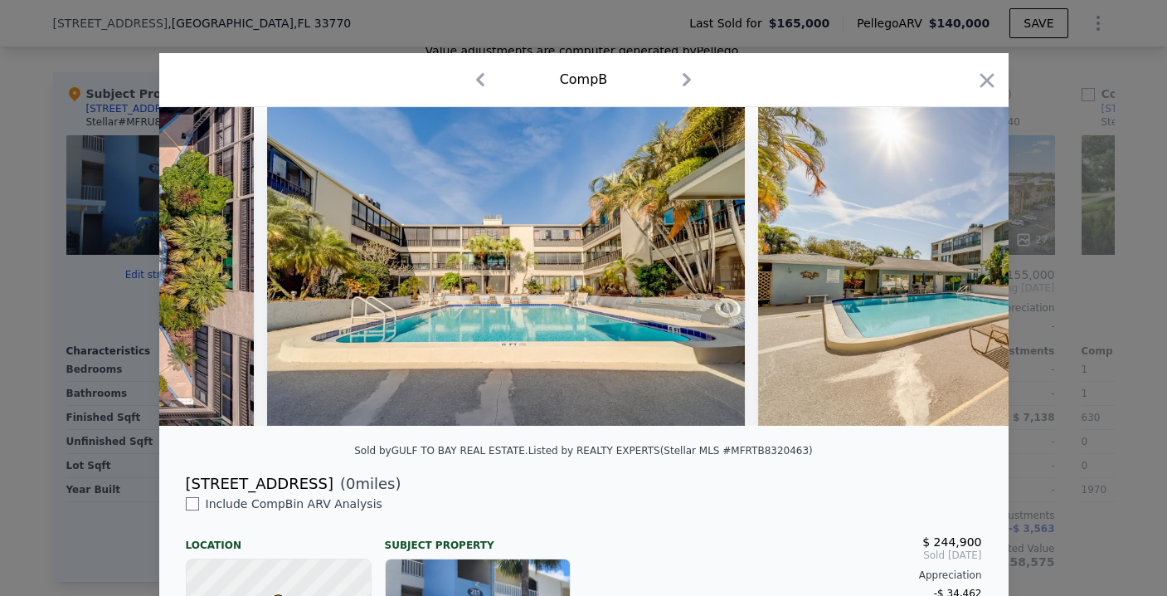
scroll to position [0, 18509]
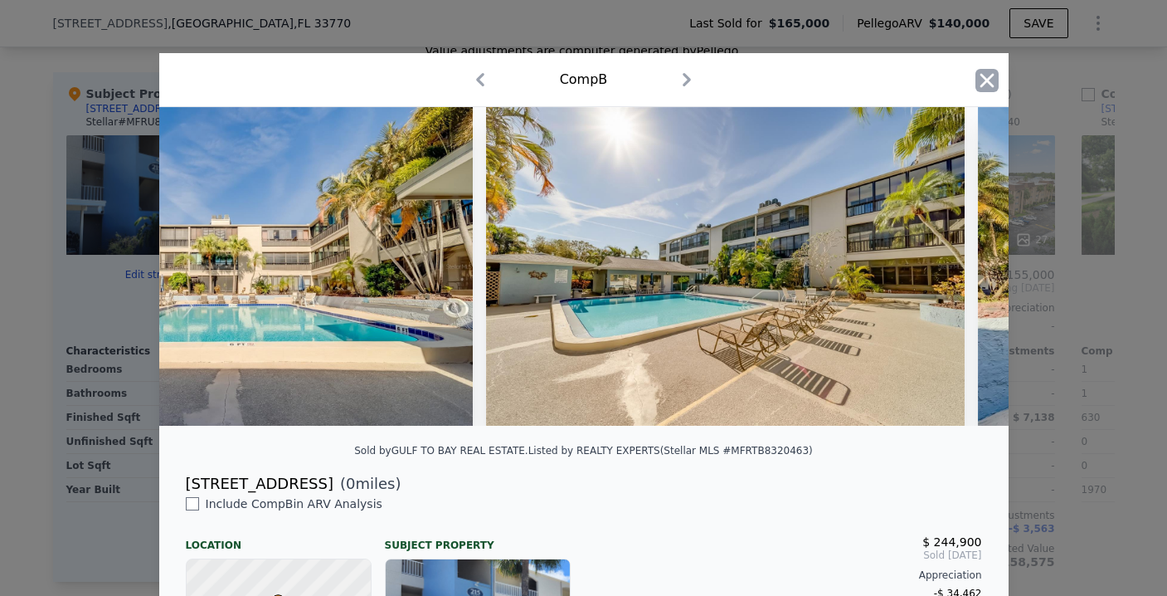
click at [980, 80] on icon "button" at bounding box center [987, 80] width 14 height 14
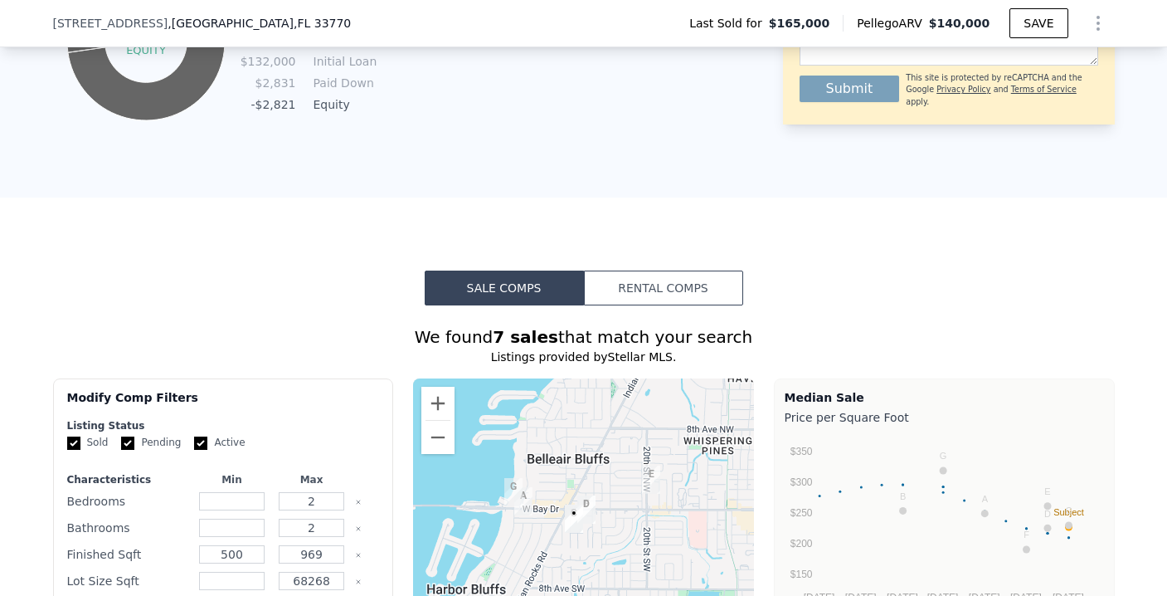
scroll to position [1011, 0]
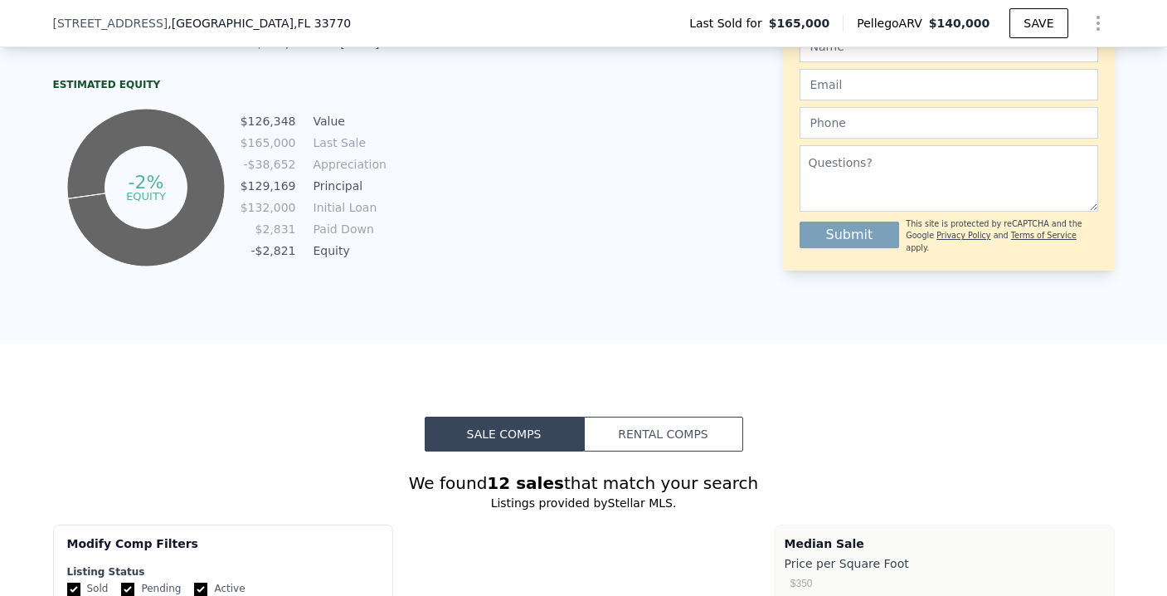
type input "690"
